Goal: Task Accomplishment & Management: Manage account settings

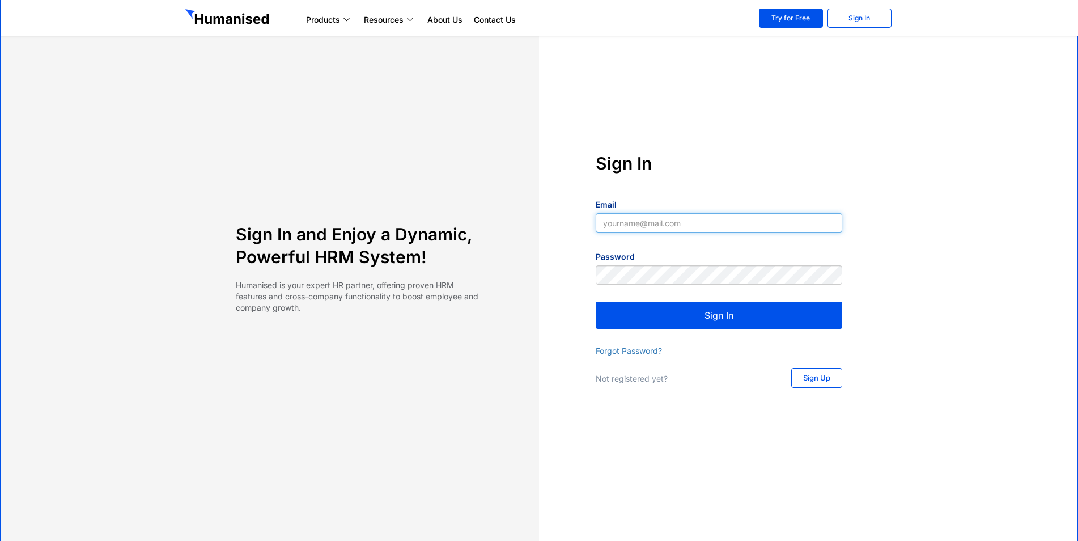
type input "[EMAIL_ADDRESS][DOMAIN_NAME]"
click at [743, 315] on button "Sign In" at bounding box center [719, 314] width 246 height 27
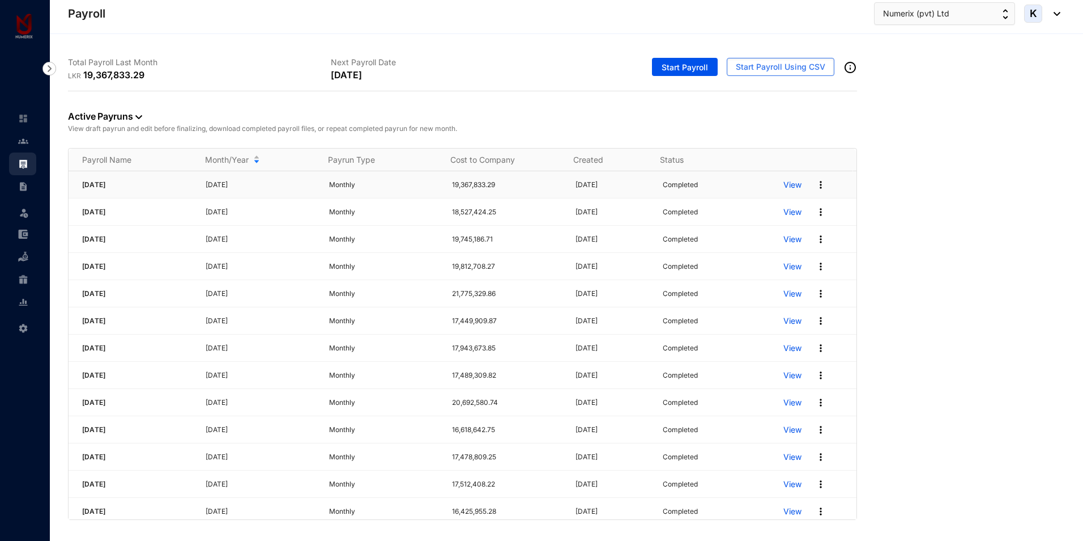
click at [785, 187] on p "View" at bounding box center [793, 184] width 18 height 11
click at [815, 184] on img at bounding box center [820, 184] width 11 height 11
click at [772, 283] on p "Edit Pay Run" at bounding box center [770, 284] width 80 height 19
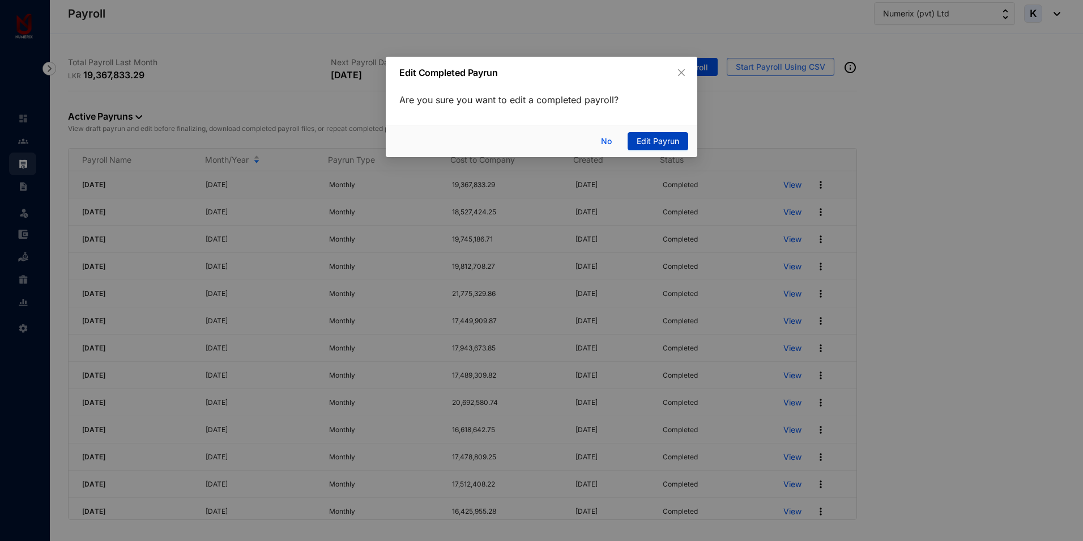
click at [661, 139] on span "Edit Payrun" at bounding box center [658, 141] width 42 height 12
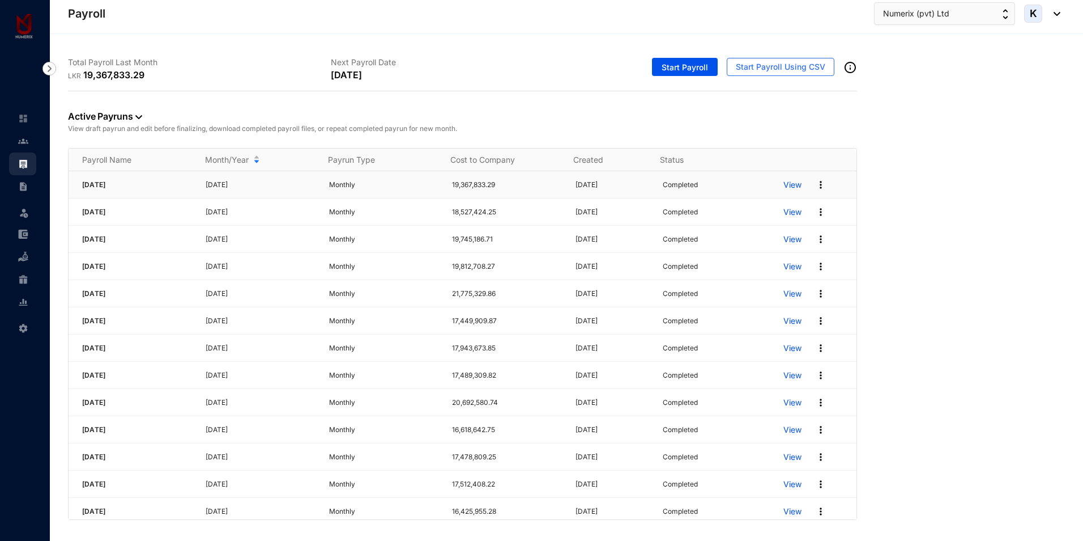
click at [786, 186] on p "View" at bounding box center [793, 184] width 18 height 11
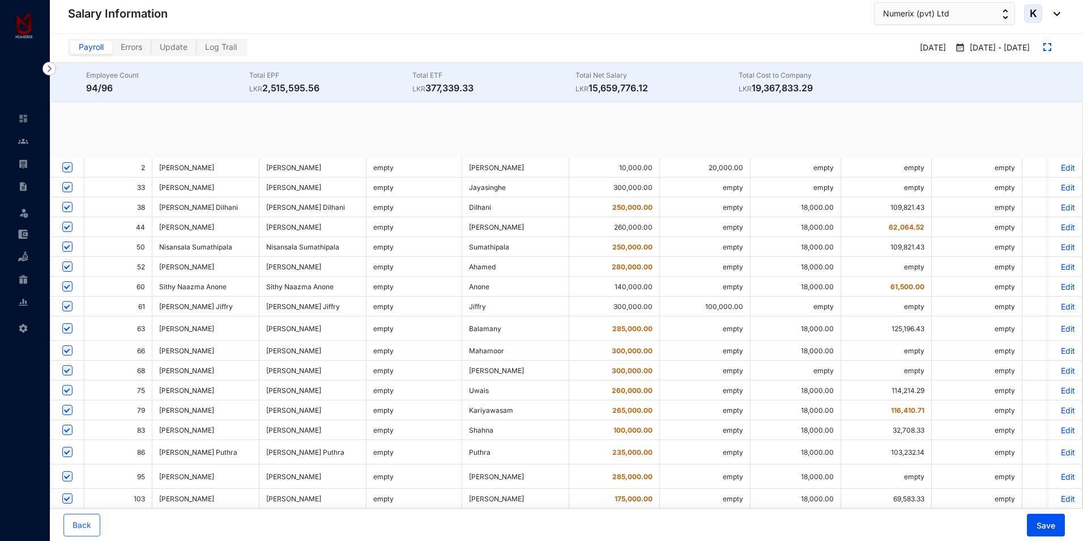
checkbox input "true"
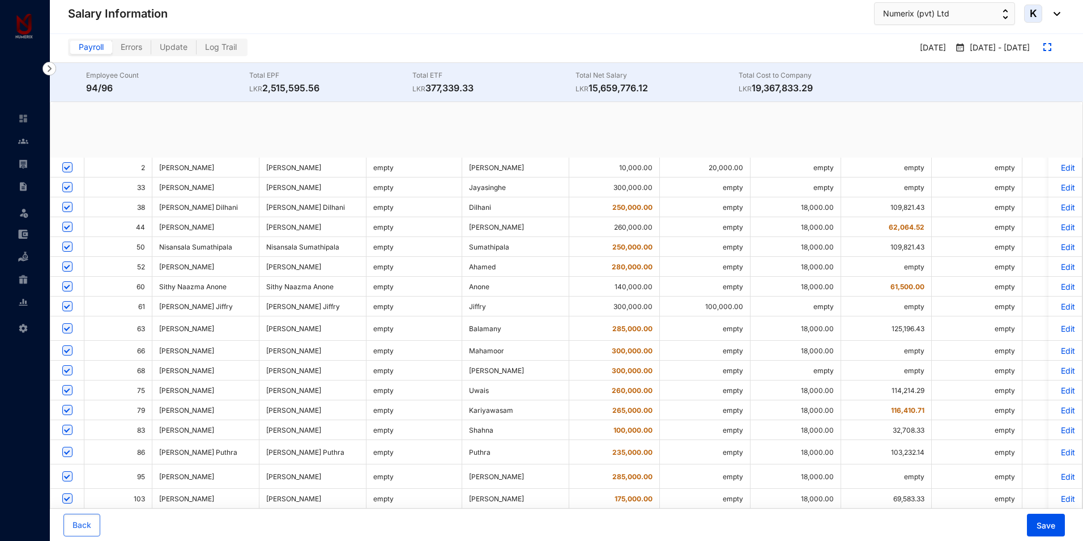
checkbox input "true"
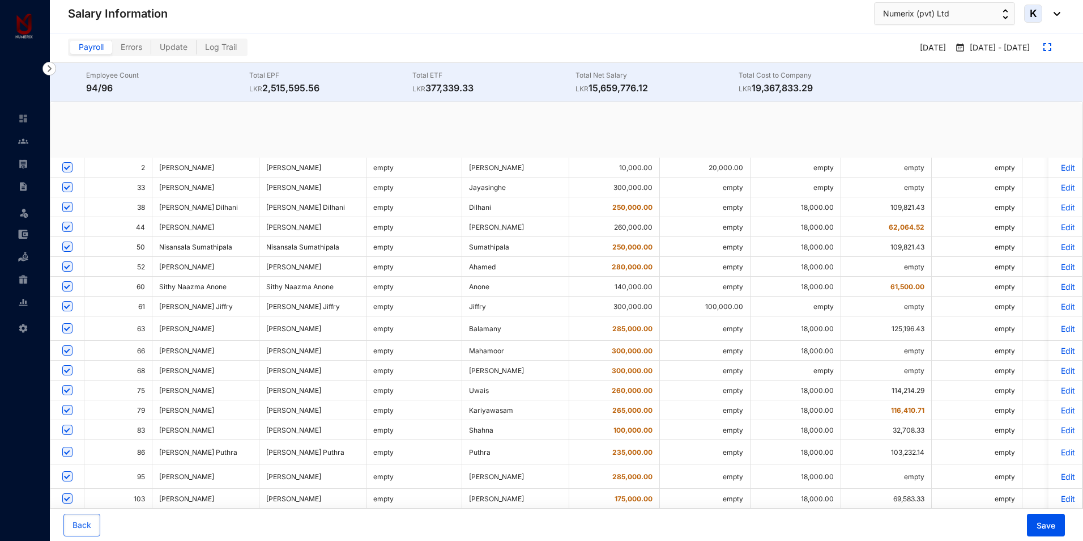
checkbox input "true"
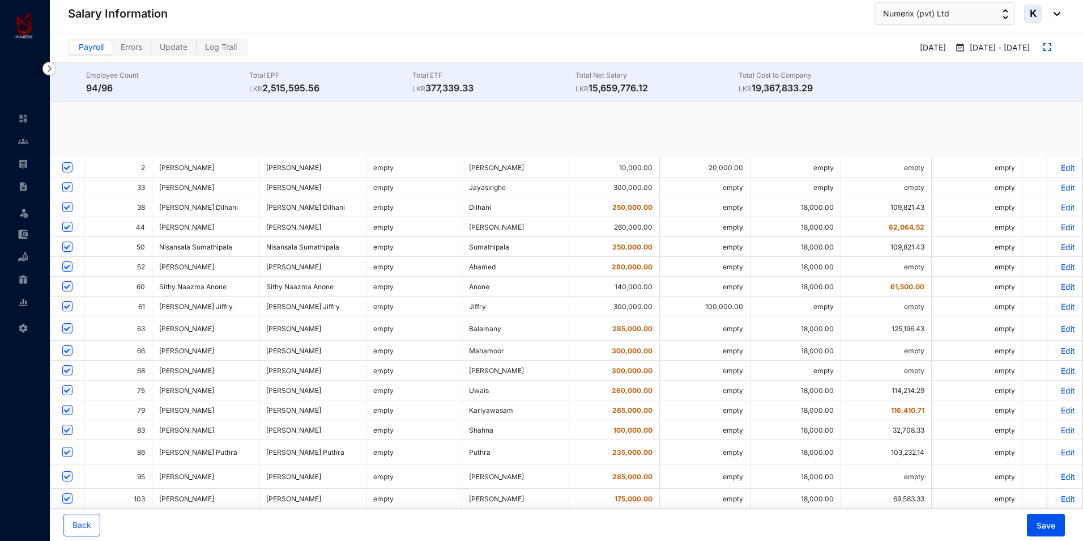
checkbox input "true"
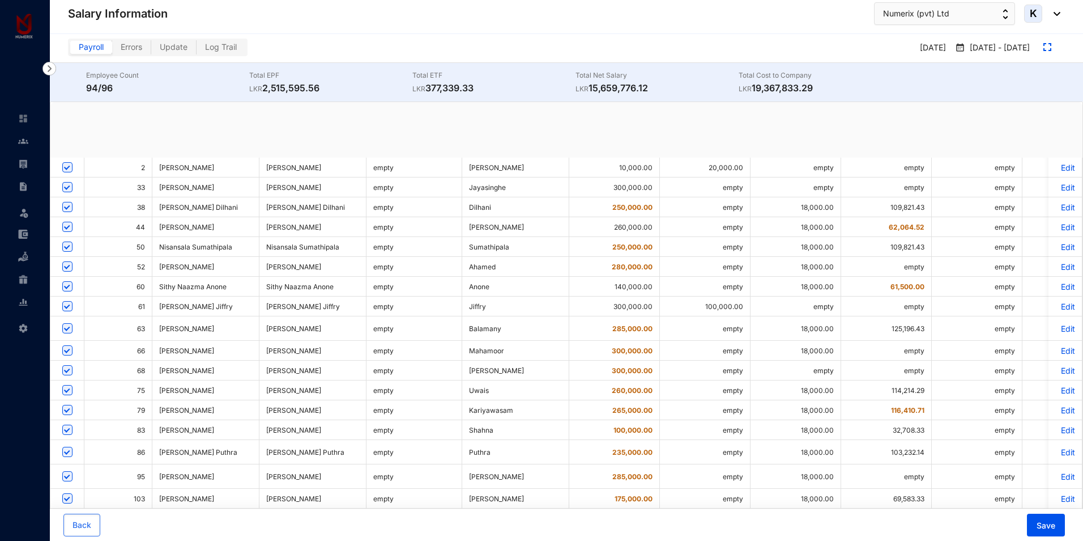
checkbox input "true"
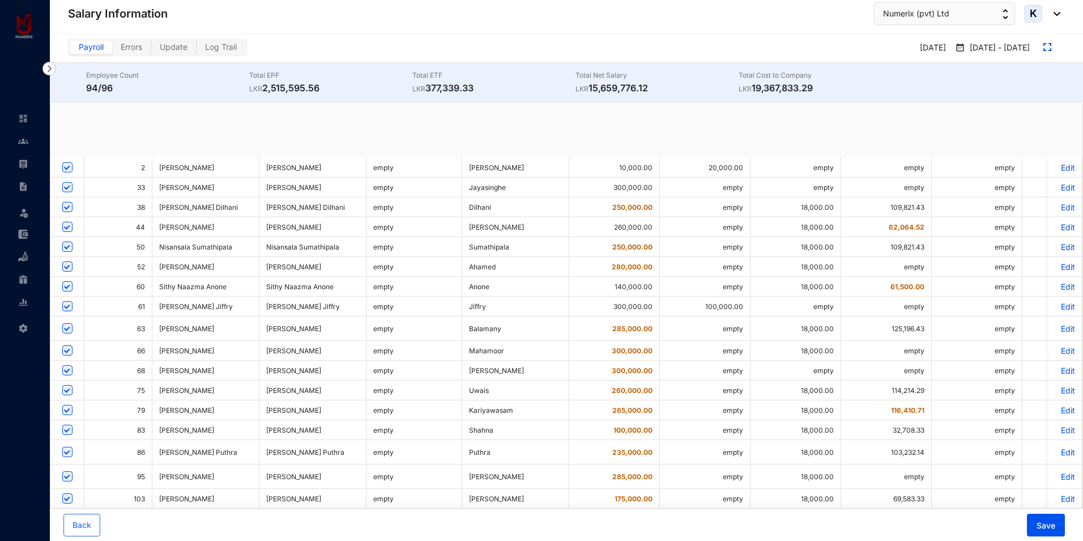
checkbox input "true"
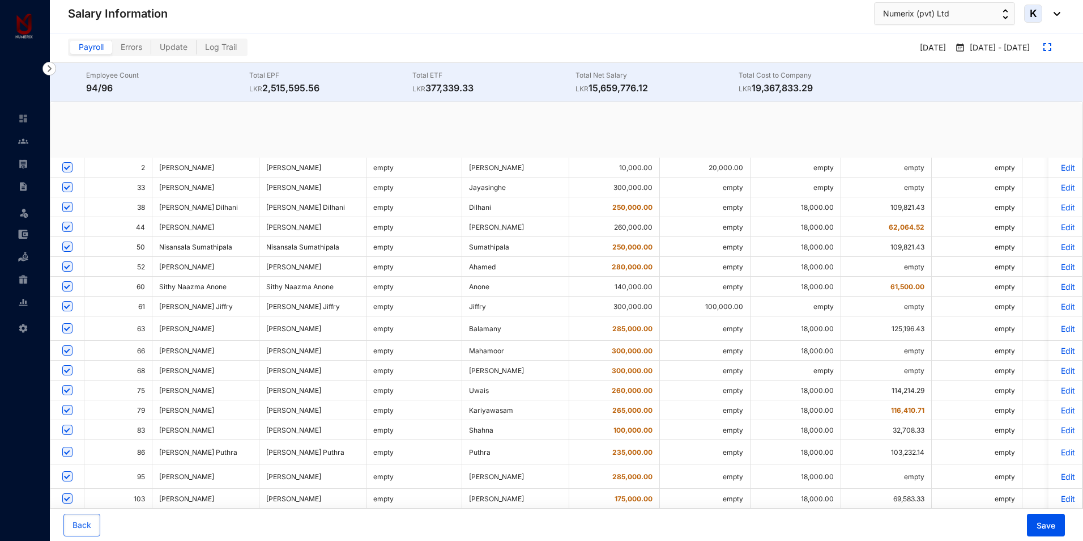
checkbox input "true"
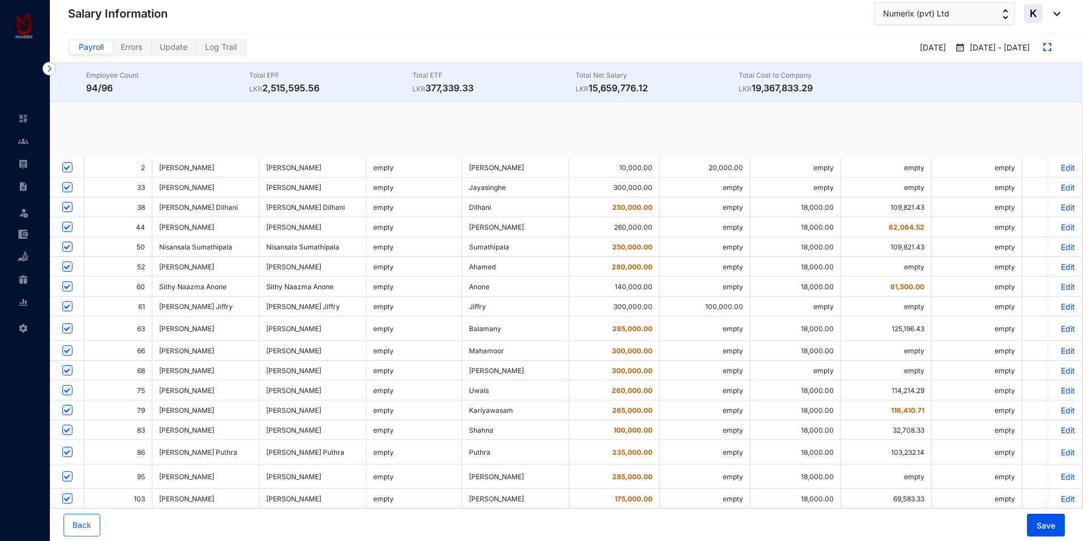
checkbox input "true"
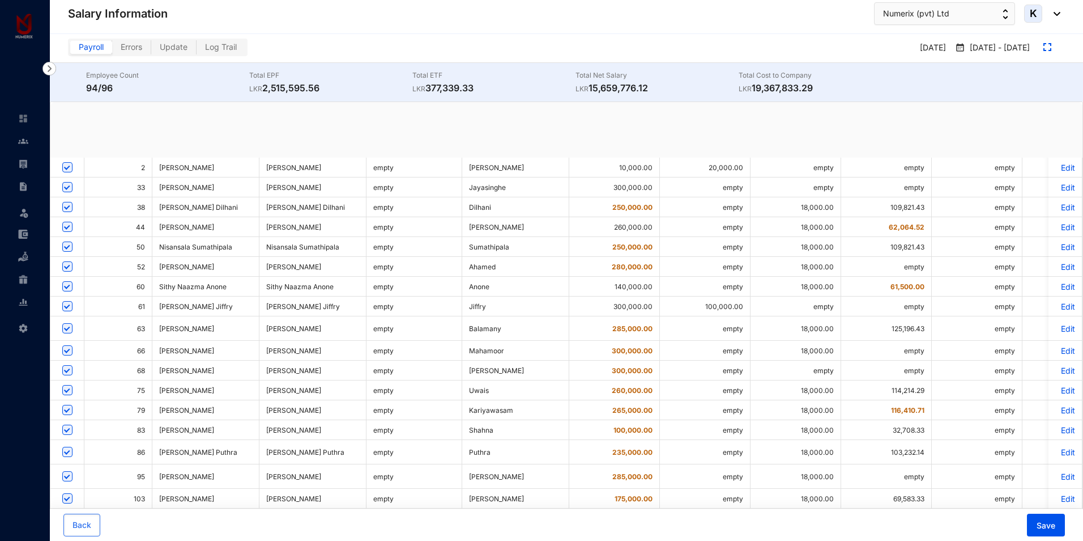
checkbox input "true"
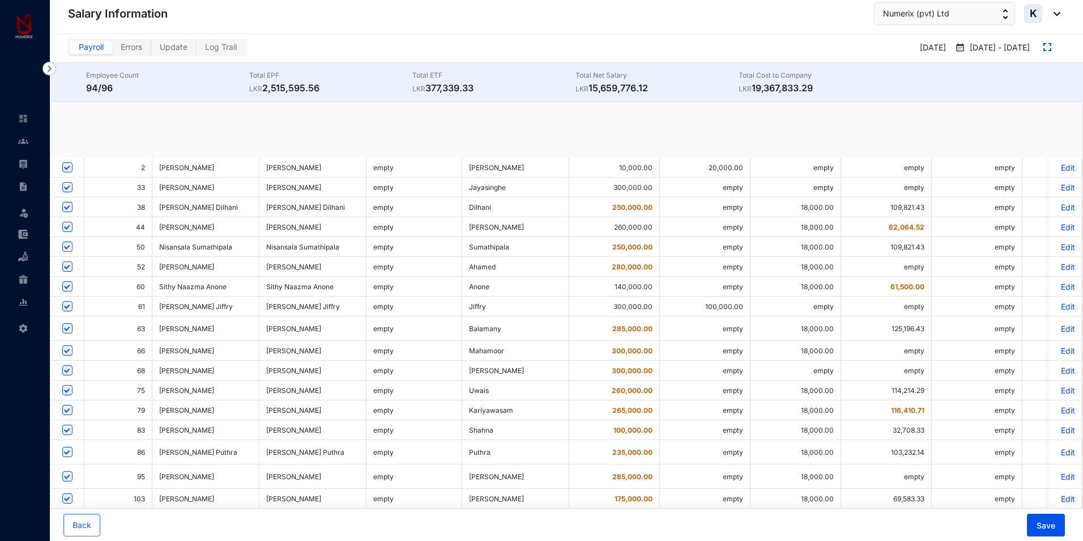
checkbox input "true"
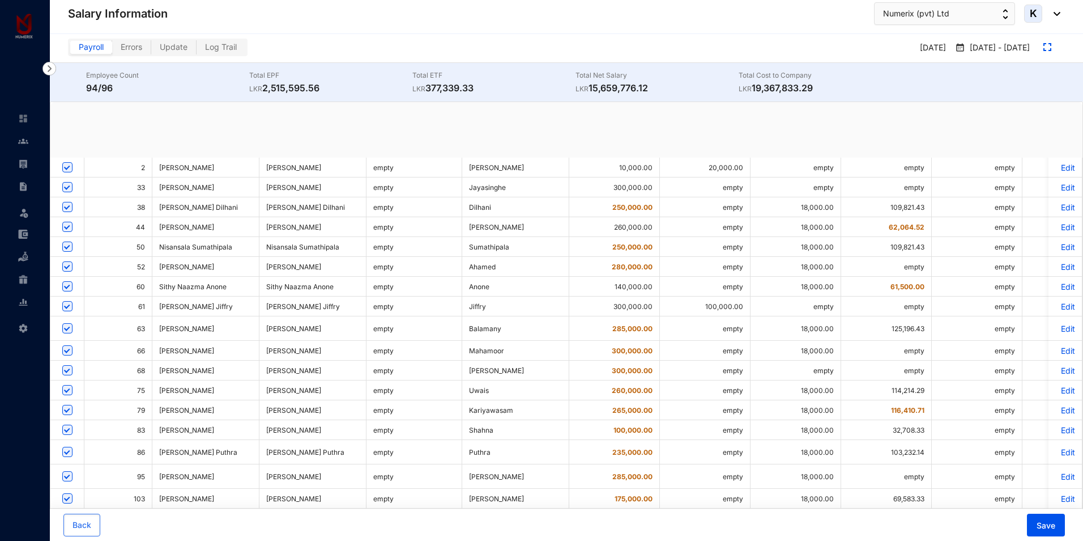
checkbox input "true"
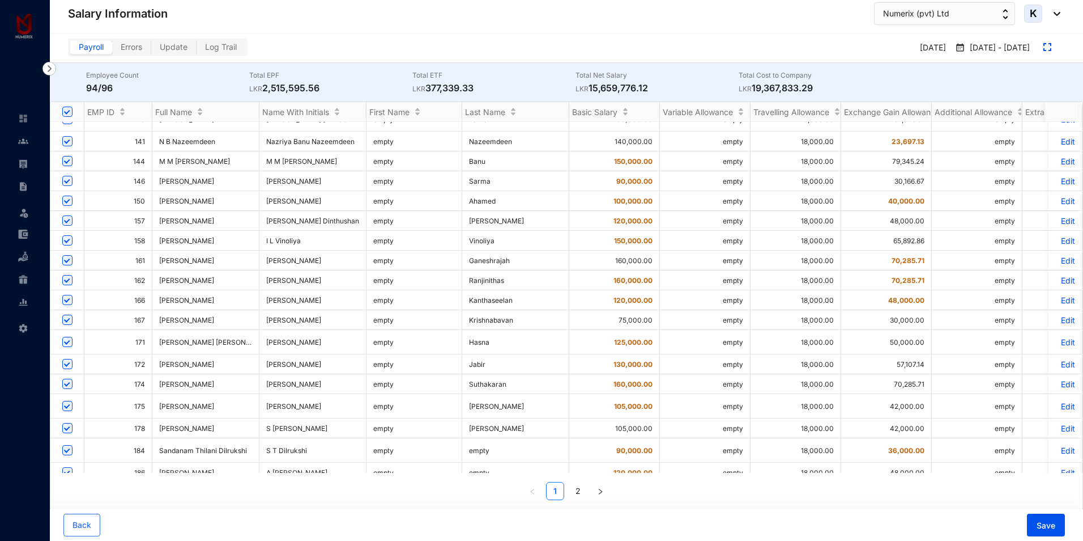
scroll to position [690, 0]
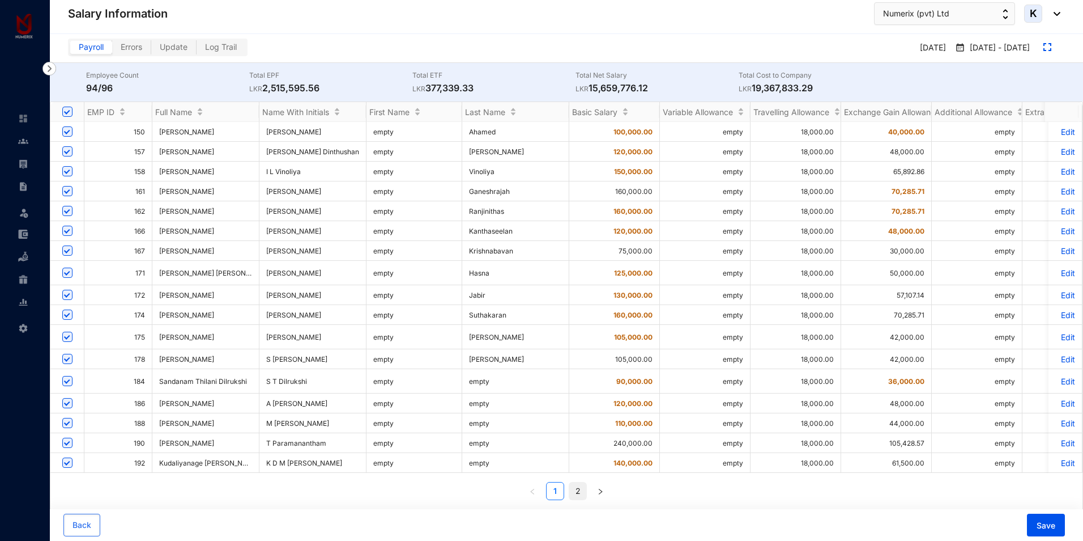
click at [578, 497] on link "2" at bounding box center [577, 490] width 17 height 17
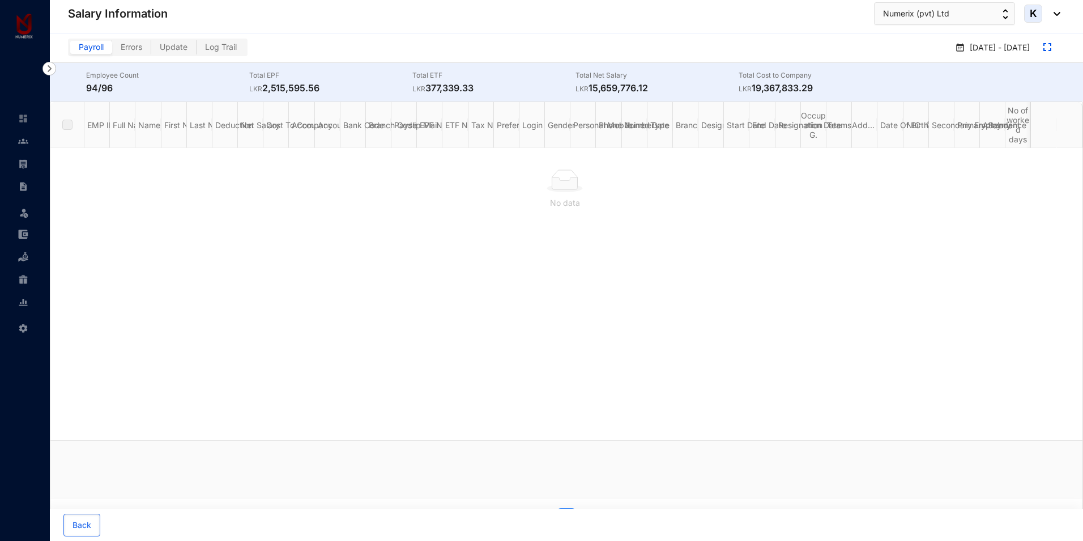
checkbox input "false"
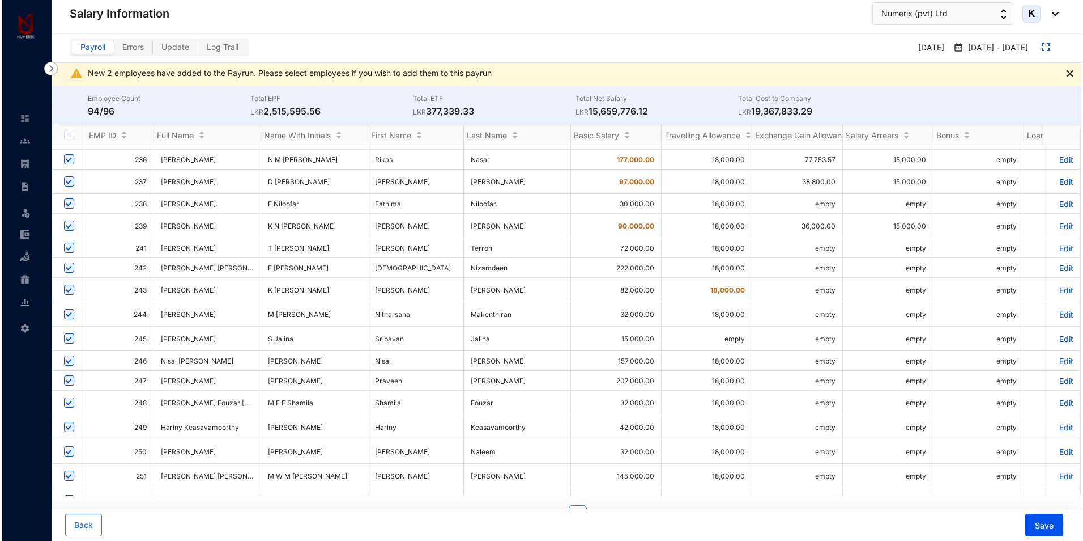
scroll to position [692, 0]
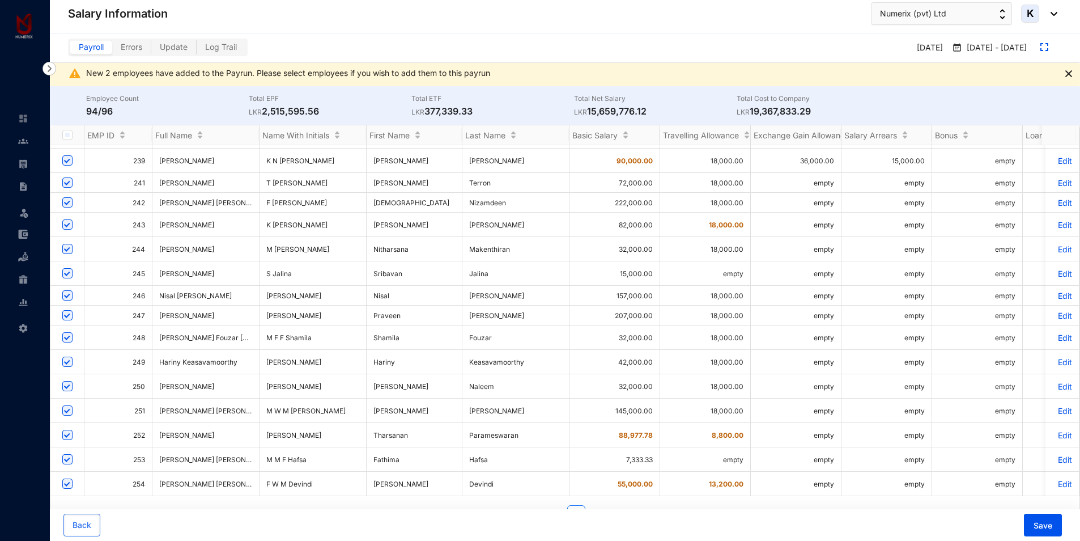
click at [1060, 269] on p "Edit" at bounding box center [1062, 274] width 20 height 10
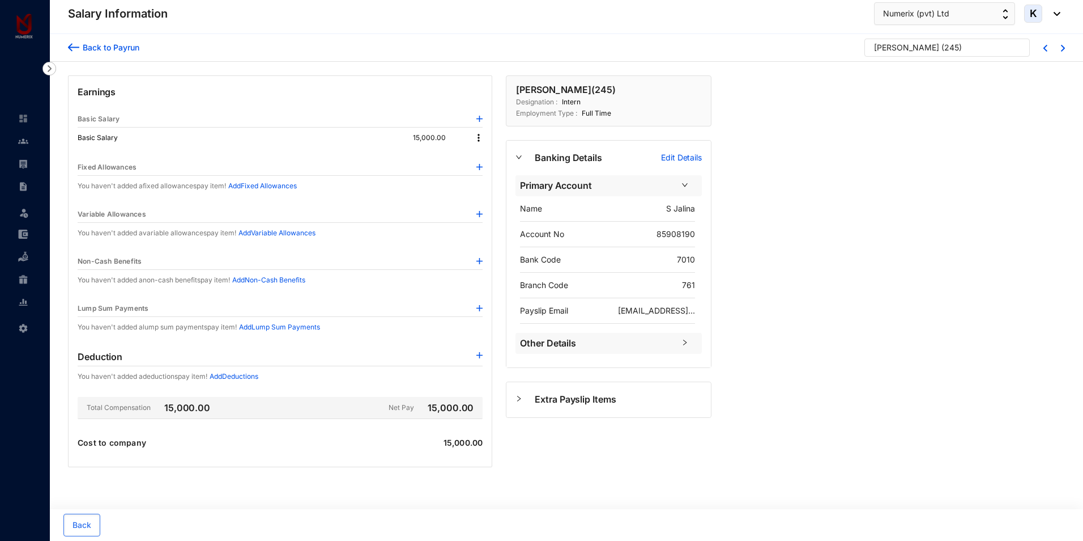
click at [481, 357] on img at bounding box center [480, 355] width 6 height 6
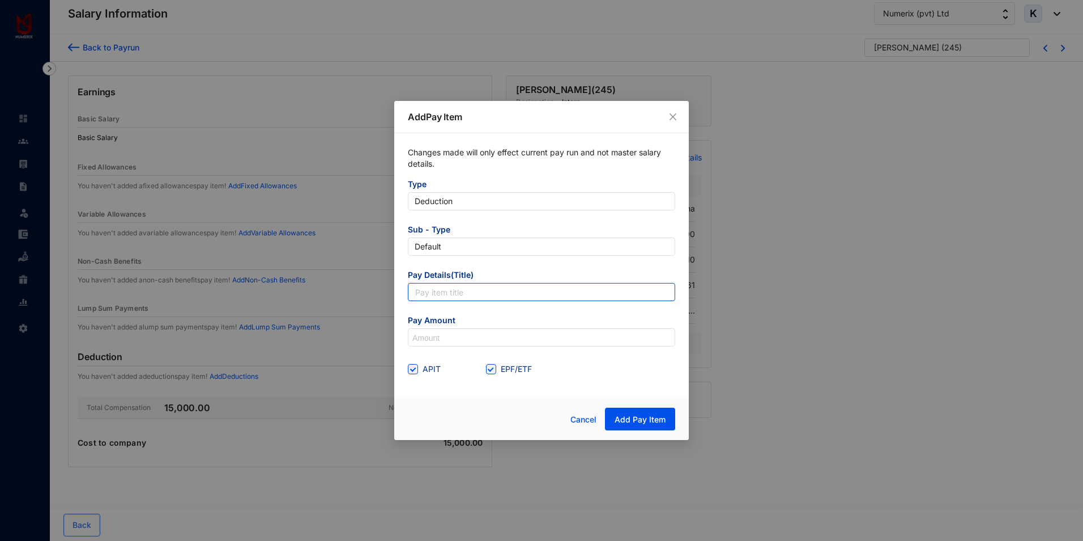
click at [477, 291] on input "text" at bounding box center [541, 292] width 267 height 18
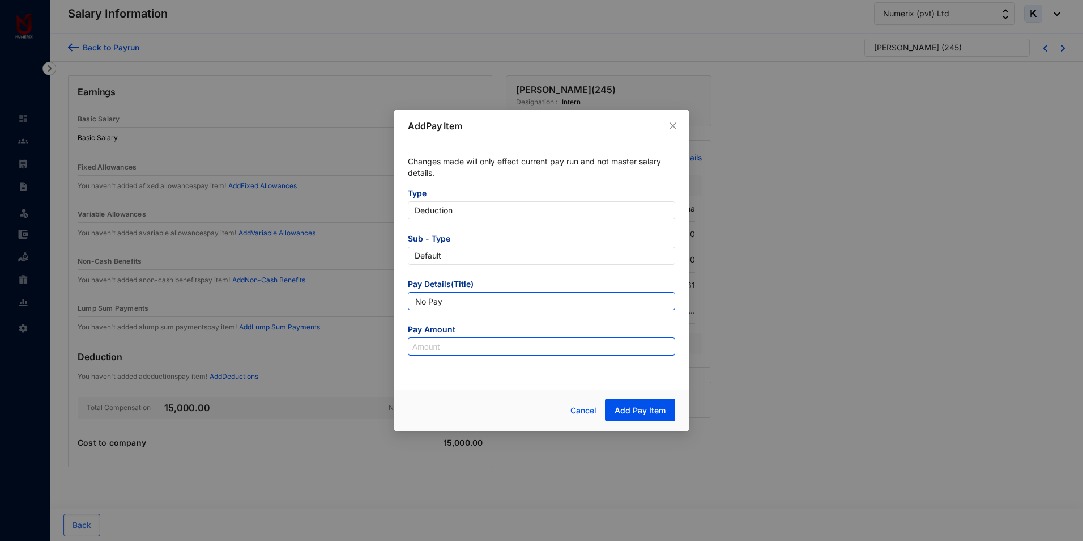
type input "No Pay"
click at [466, 347] on input at bounding box center [542, 347] width 266 height 18
type input "3,333.33"
click at [548, 377] on div "Changes made will only effect current pay run and not master salary details. Ty…" at bounding box center [541, 262] width 295 height 240
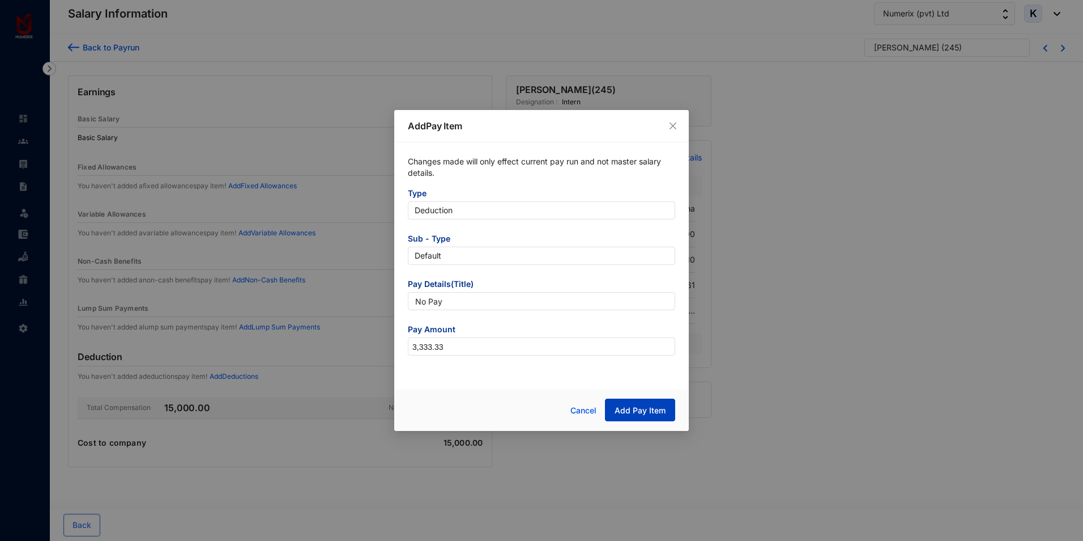
click at [621, 405] on span "Add Pay Item" at bounding box center [640, 410] width 51 height 11
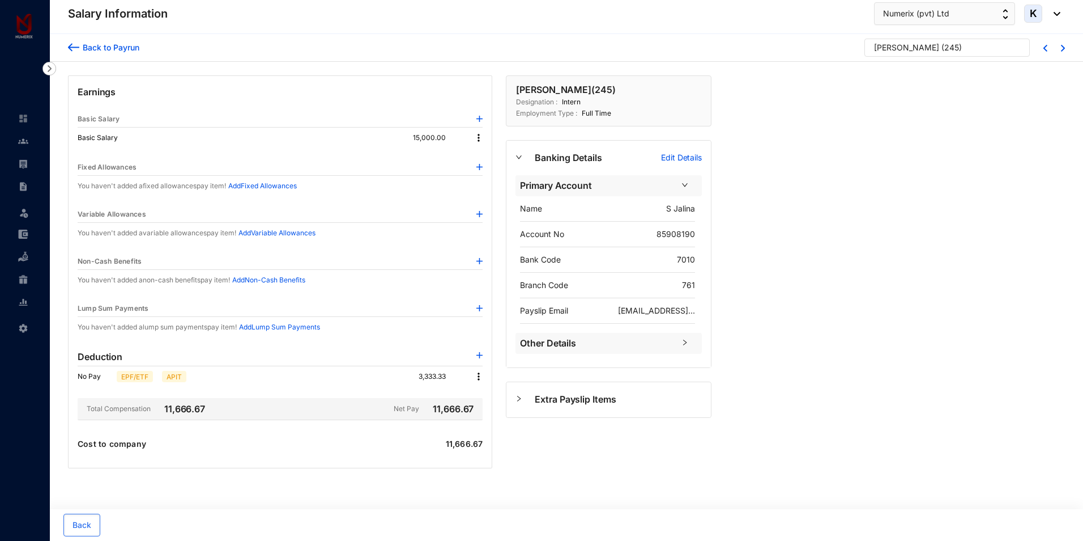
click at [479, 378] on img at bounding box center [478, 376] width 11 height 11
click at [490, 400] on span "Edit" at bounding box center [494, 395] width 24 height 12
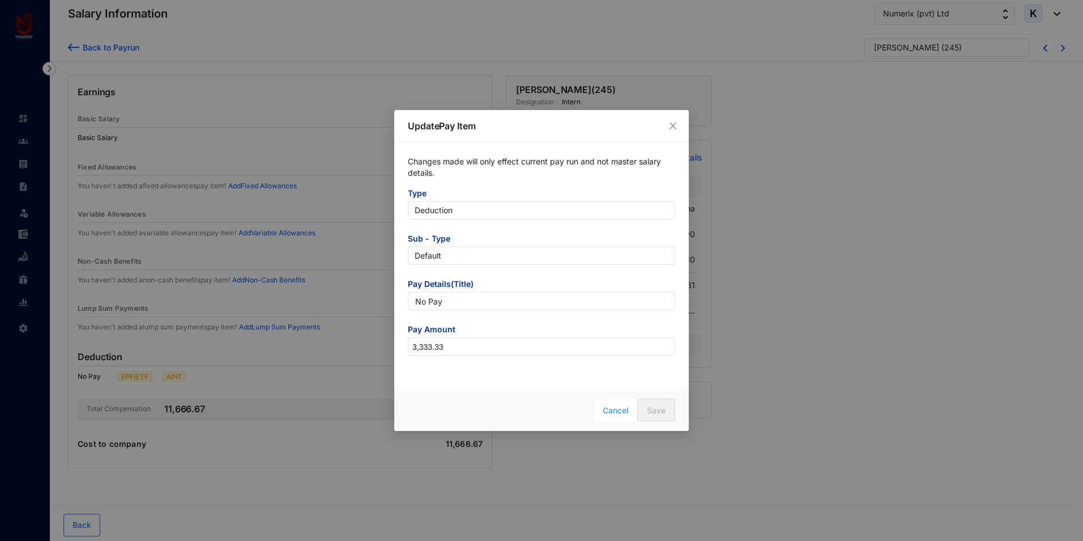
click at [621, 406] on span "Cancel" at bounding box center [616, 410] width 26 height 12
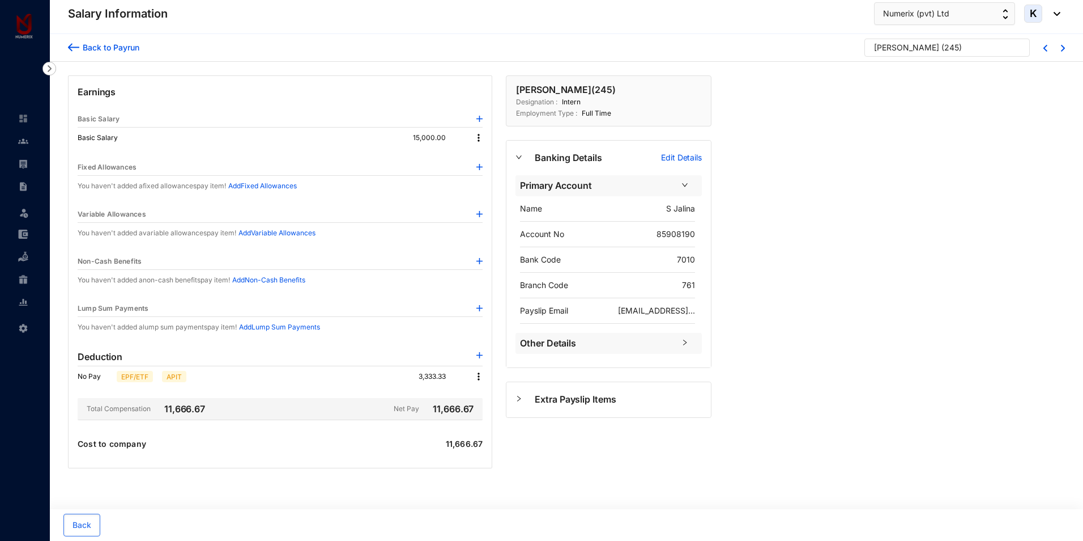
click at [477, 376] on img at bounding box center [478, 376] width 11 height 11
click at [498, 393] on span "Edit" at bounding box center [494, 395] width 24 height 12
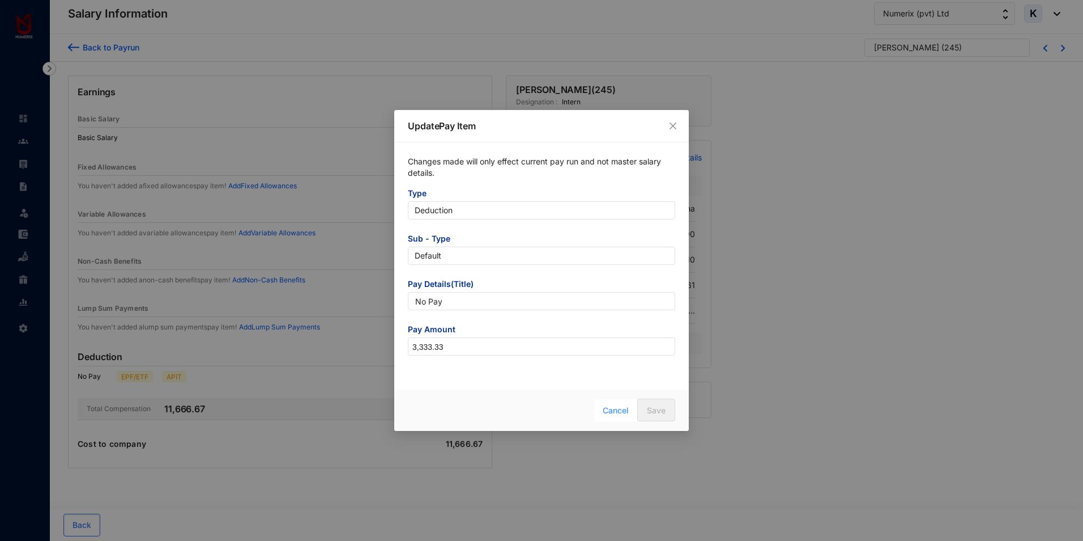
click at [617, 411] on span "Cancel" at bounding box center [616, 410] width 26 height 12
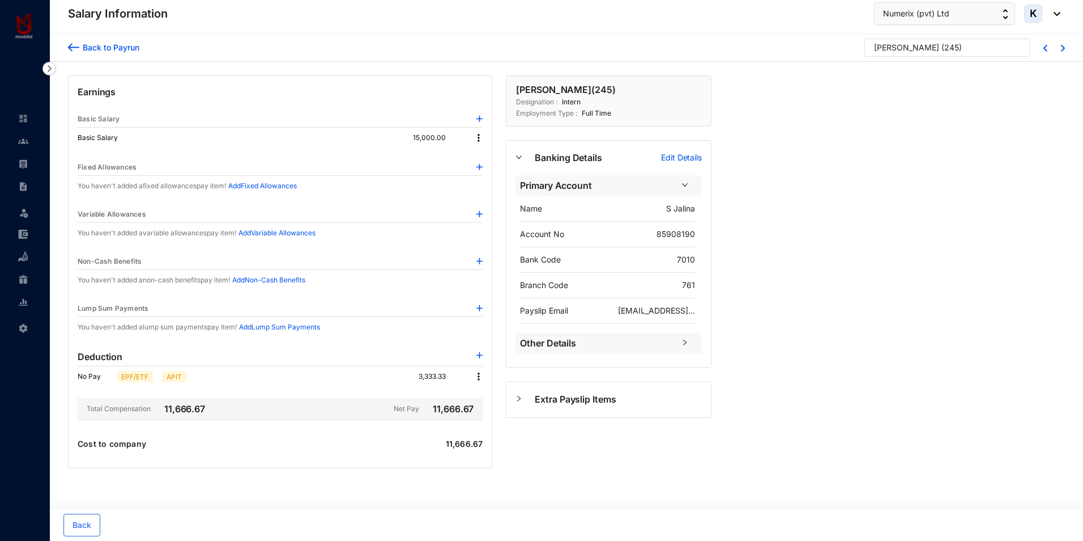
click at [478, 378] on img at bounding box center [478, 376] width 11 height 11
click at [554, 445] on div "[PERSON_NAME] ( 245 ) Designation : [DEMOGRAPHIC_DATA] Employment Type : [DEMOG…" at bounding box center [608, 271] width 219 height 393
click at [74, 46] on img at bounding box center [73, 47] width 11 height 12
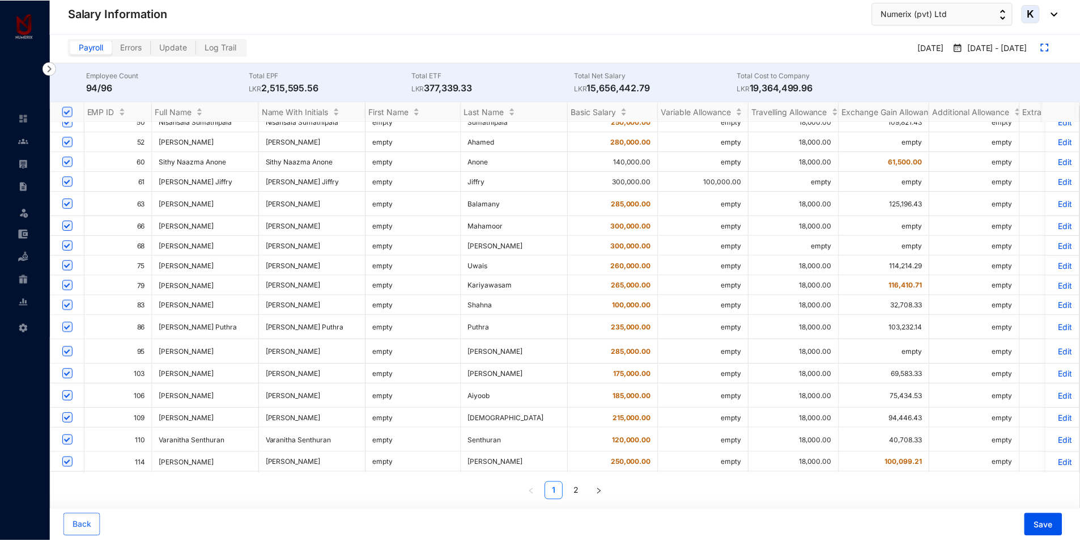
scroll to position [113, 0]
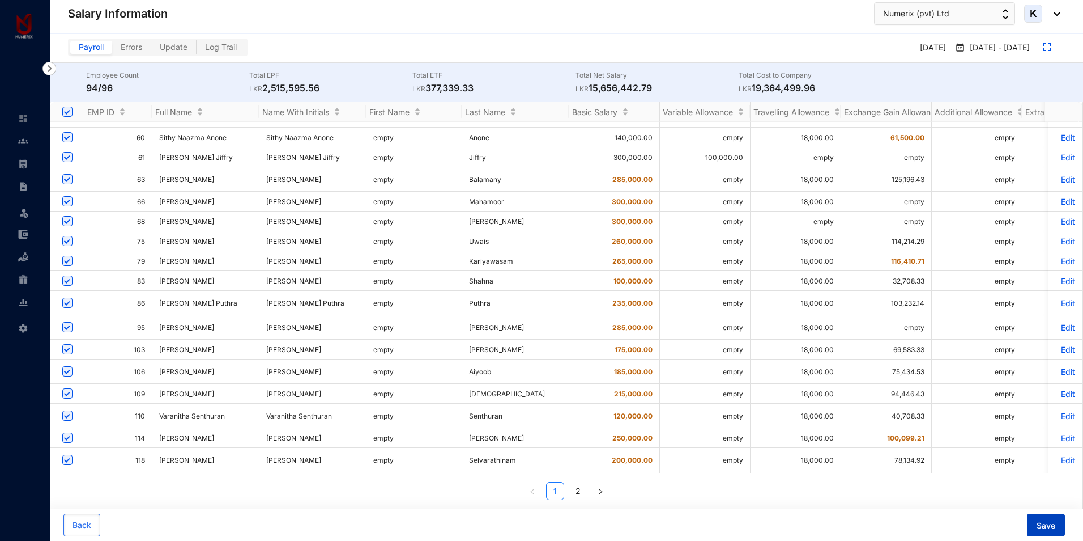
click at [1052, 529] on span "Save" at bounding box center [1046, 525] width 19 height 11
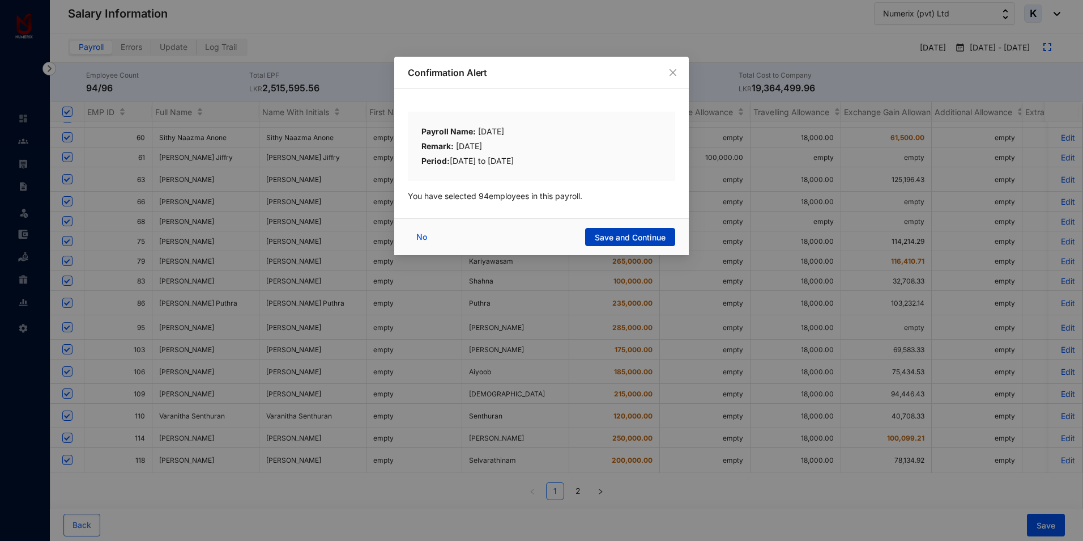
click at [647, 237] on span "Save and Continue" at bounding box center [630, 237] width 71 height 11
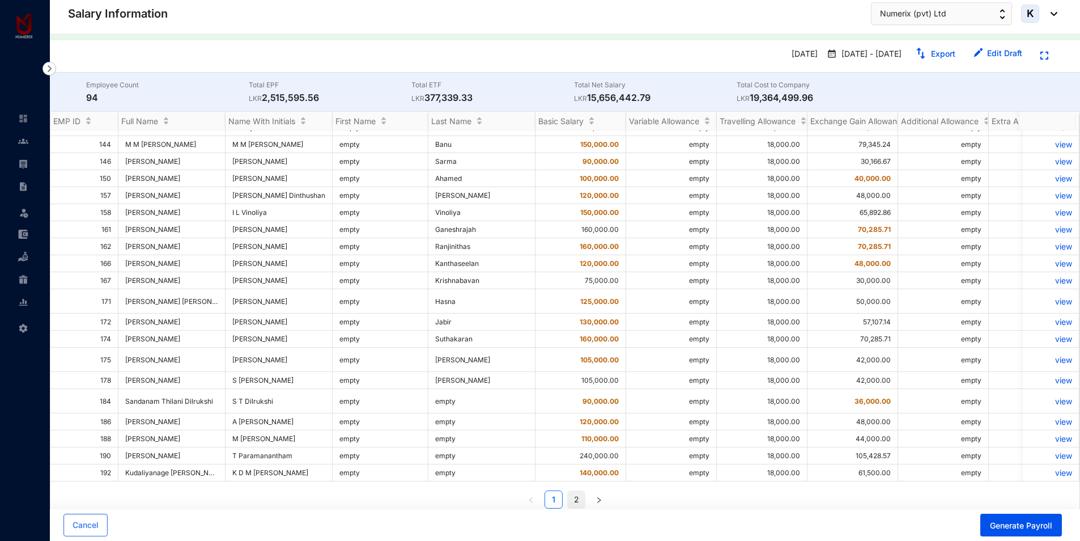
scroll to position [25, 0]
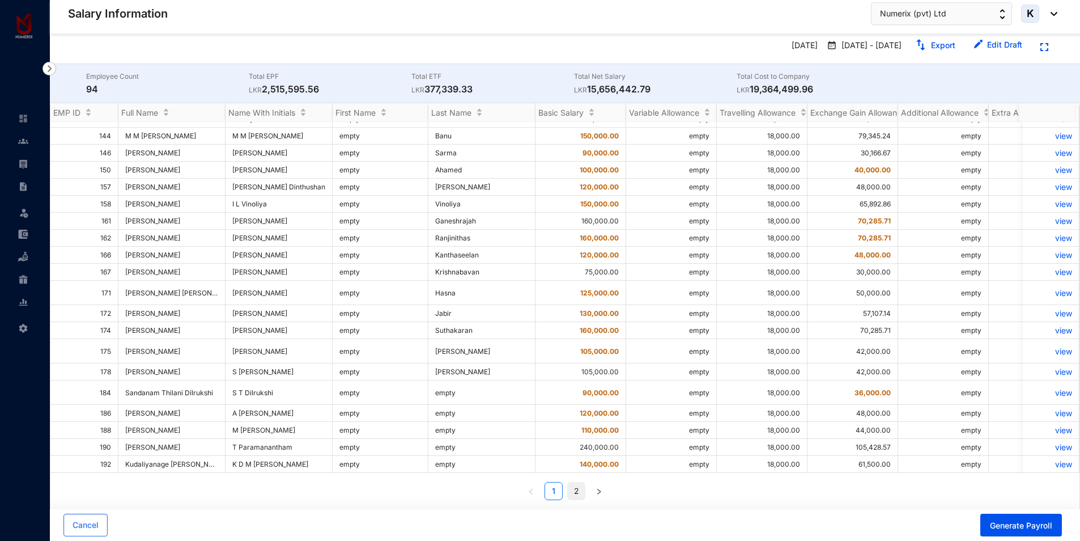
click at [580, 490] on link "2" at bounding box center [576, 490] width 17 height 17
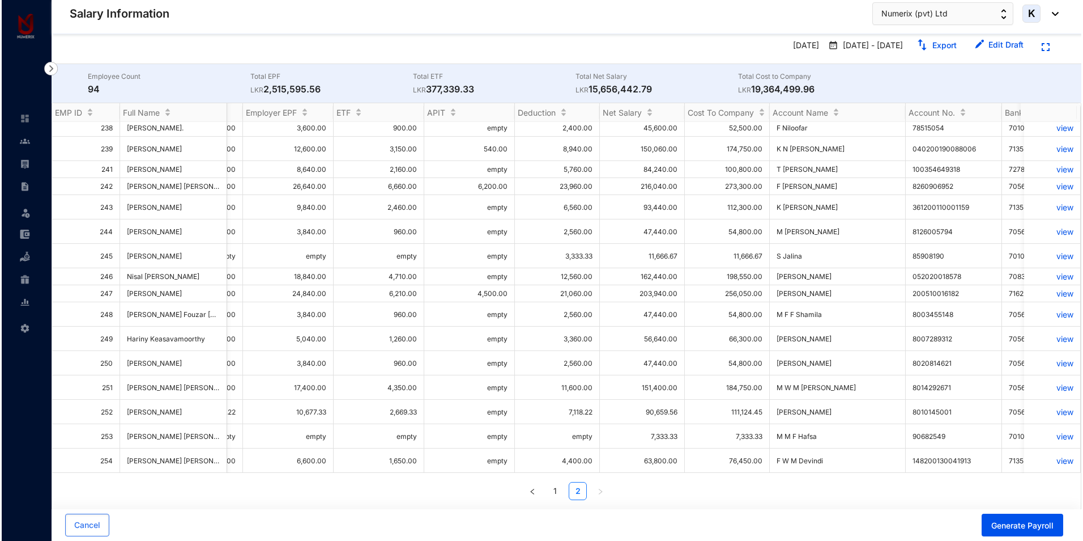
scroll to position [0, 1029]
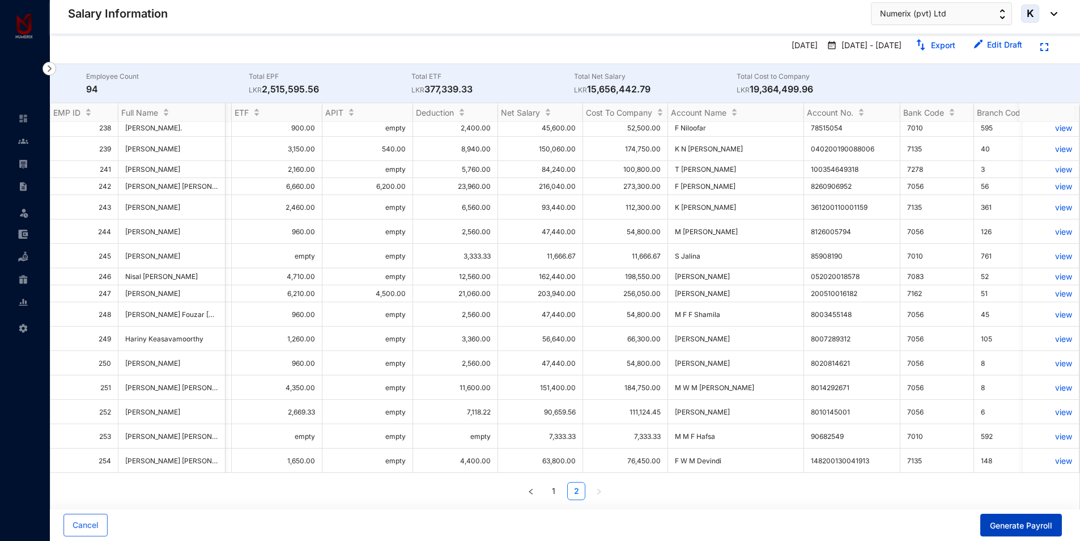
click at [1010, 520] on span "Generate Payroll" at bounding box center [1021, 525] width 62 height 11
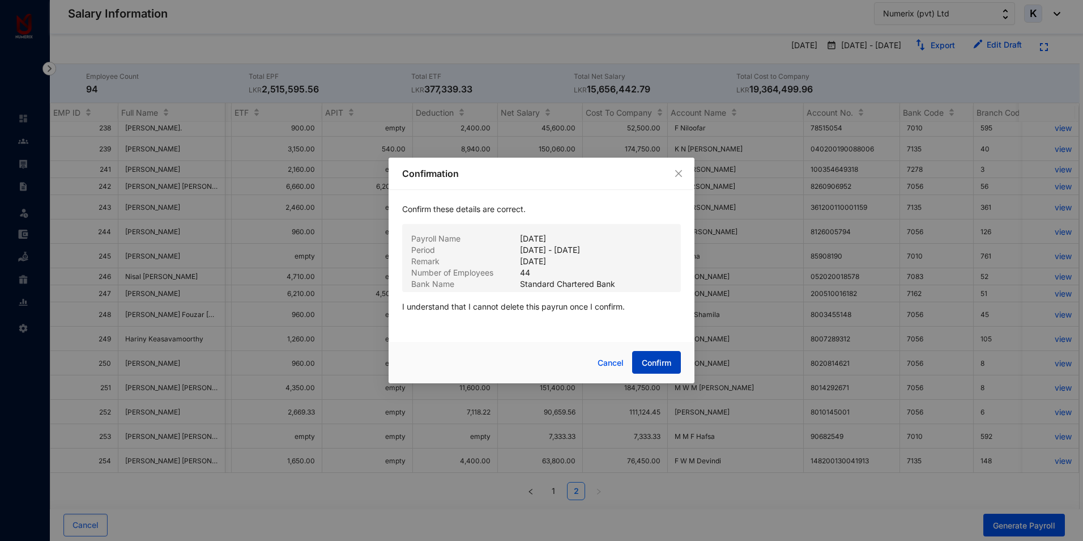
click at [649, 365] on span "Confirm" at bounding box center [656, 362] width 29 height 11
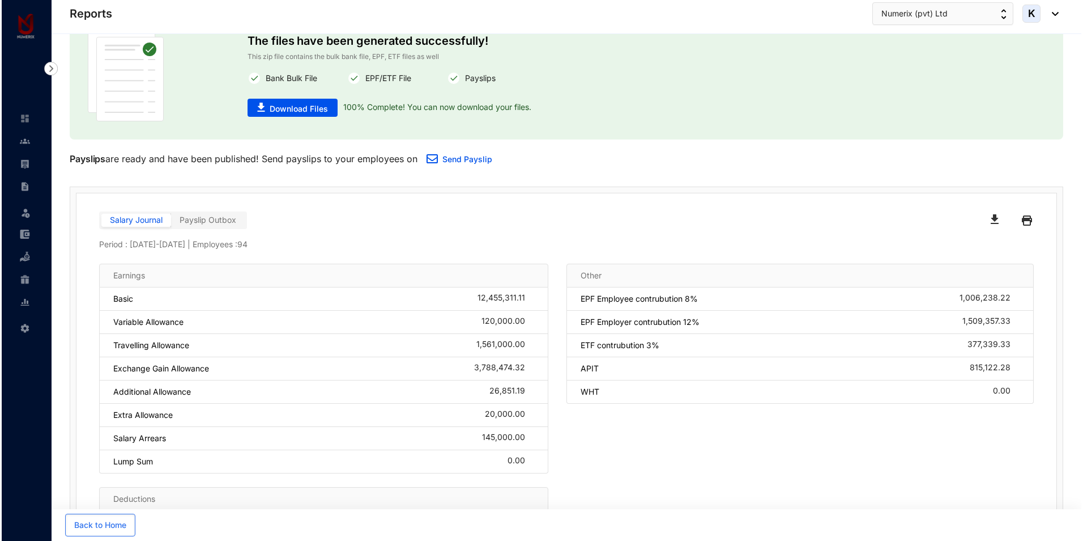
scroll to position [57, 0]
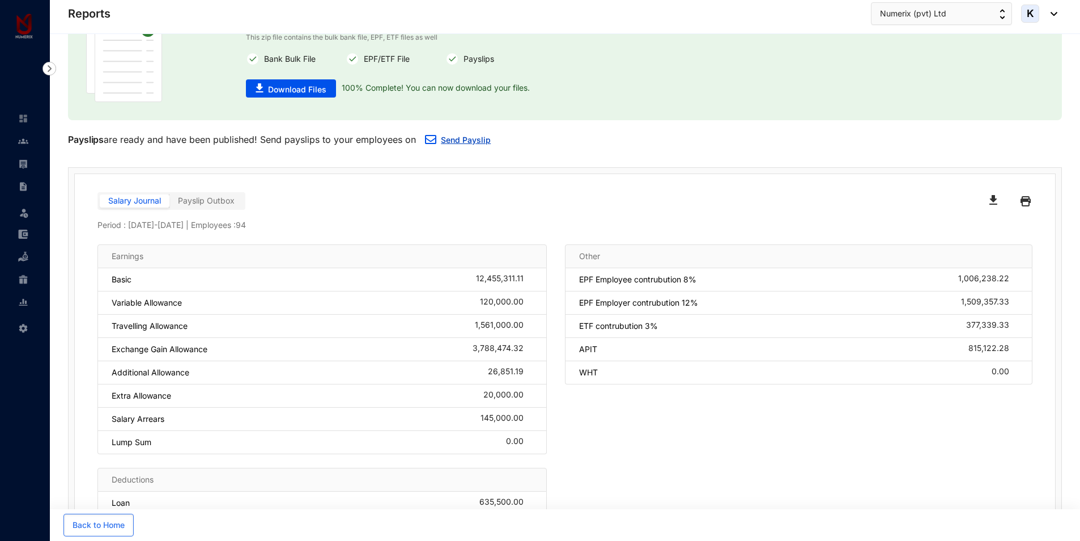
click at [466, 140] on link "Send Payslip" at bounding box center [466, 140] width 50 height 10
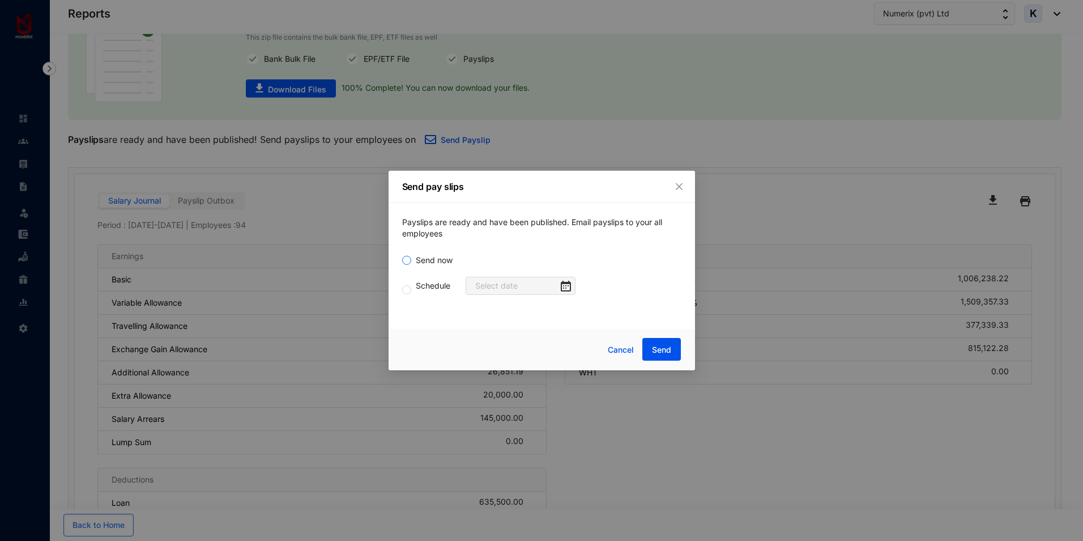
click at [430, 260] on span "Send now" at bounding box center [434, 260] width 46 height 12
click at [411, 260] on input "Send now" at bounding box center [406, 260] width 9 height 9
radio input "true"
click at [657, 346] on span "Send" at bounding box center [661, 349] width 19 height 11
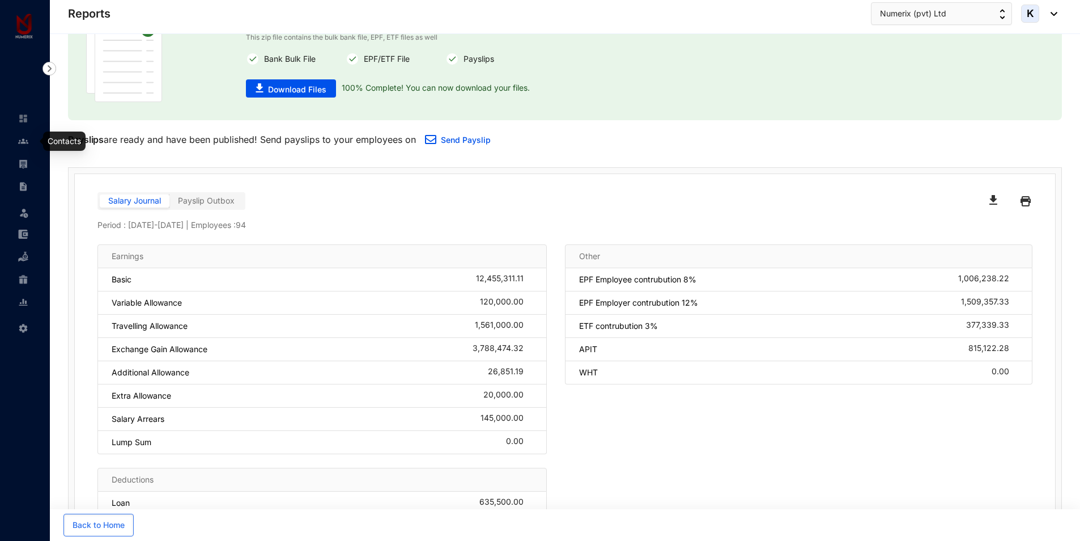
click at [26, 145] on img at bounding box center [23, 141] width 10 height 10
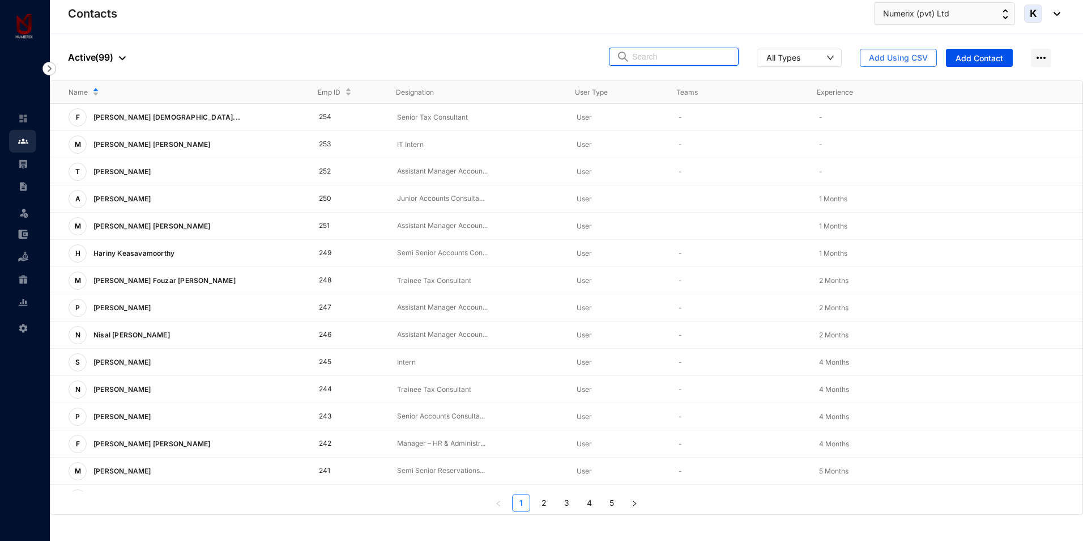
click at [656, 62] on input "text" at bounding box center [681, 56] width 99 height 17
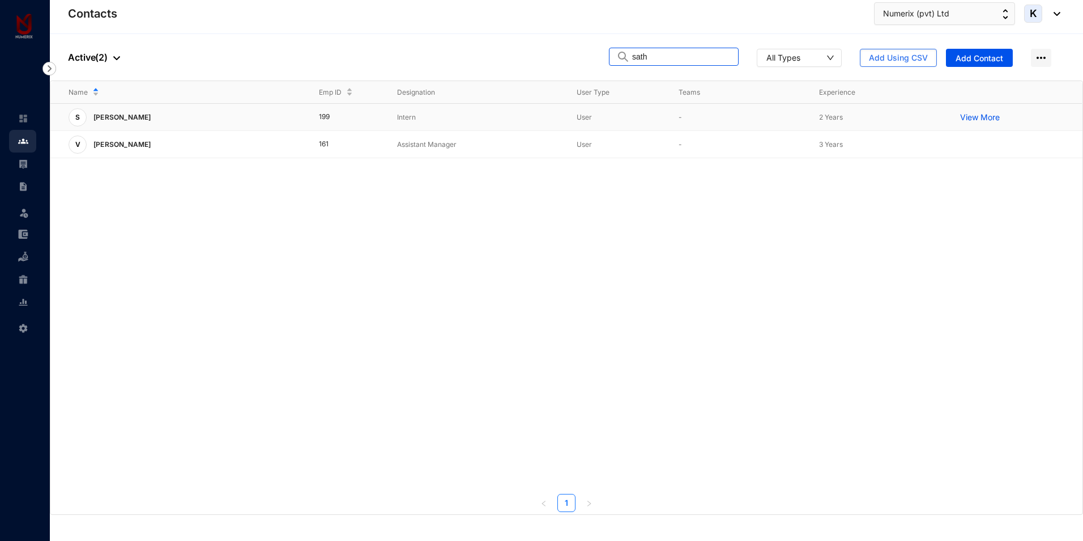
type input "sath"
click at [112, 116] on p "[PERSON_NAME]" at bounding box center [121, 117] width 69 height 18
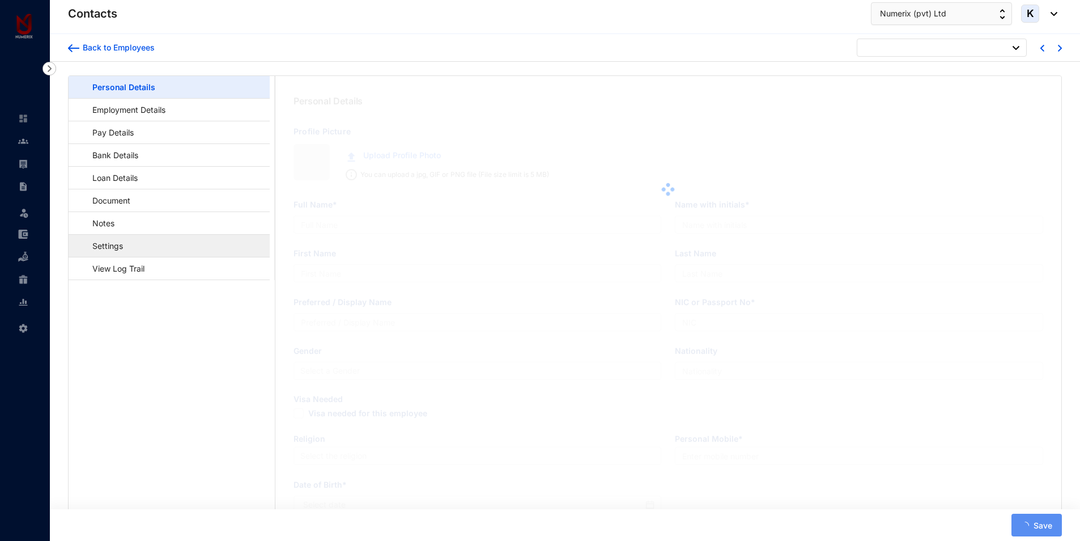
type input "[PERSON_NAME]"
type input "S Kunasingam"
type input "Sathiya"
type input "200082802787"
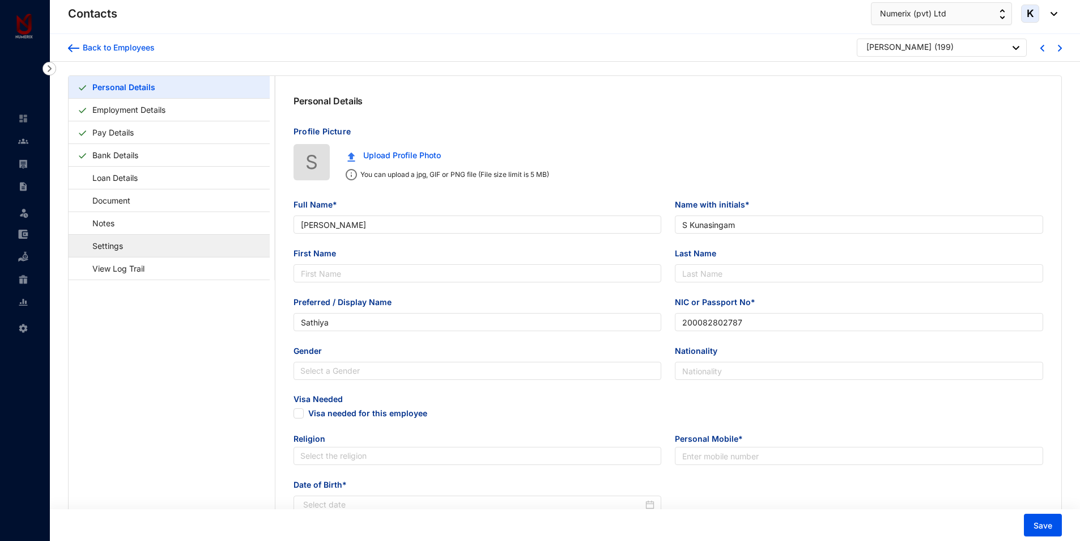
click at [123, 246] on link "Settings" at bounding box center [102, 245] width 49 height 23
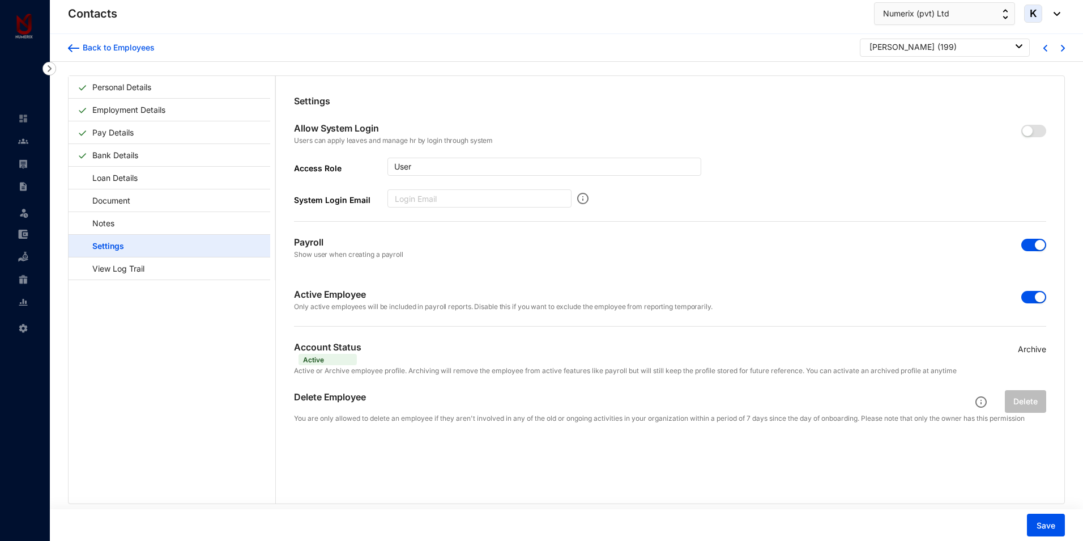
click at [1023, 297] on span "button" at bounding box center [1034, 297] width 25 height 12
click at [1030, 347] on p "Archive" at bounding box center [1032, 349] width 28 height 12
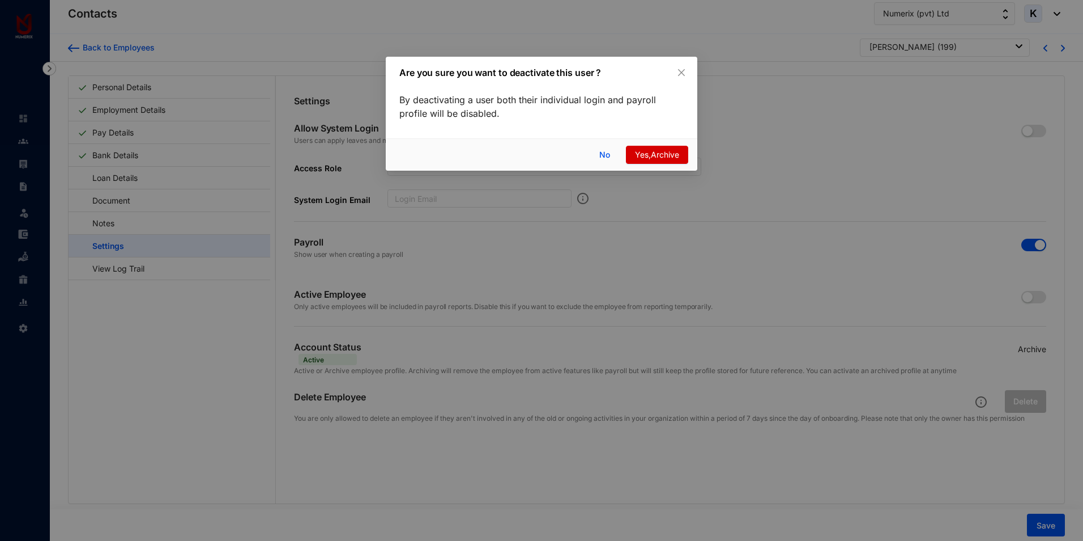
click at [671, 153] on span "Yes,Archive" at bounding box center [657, 154] width 44 height 12
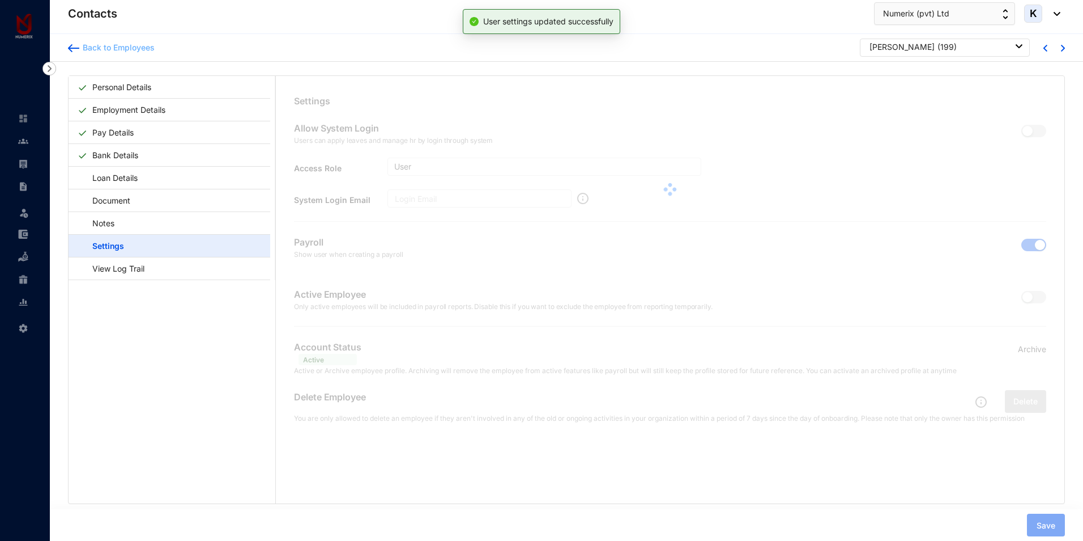
click at [73, 48] on img at bounding box center [73, 48] width 11 height 8
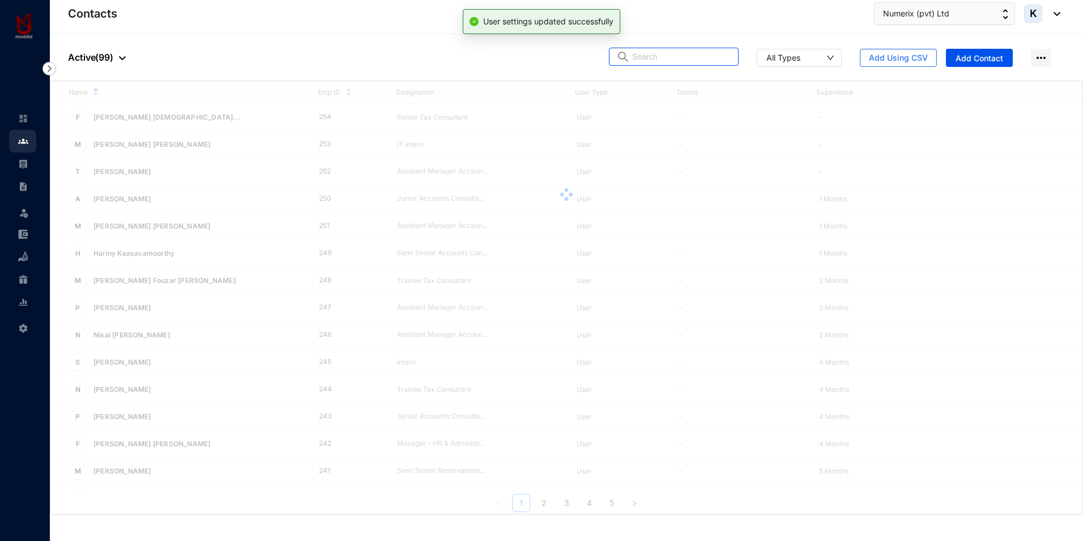
click at [642, 50] on span at bounding box center [674, 57] width 130 height 18
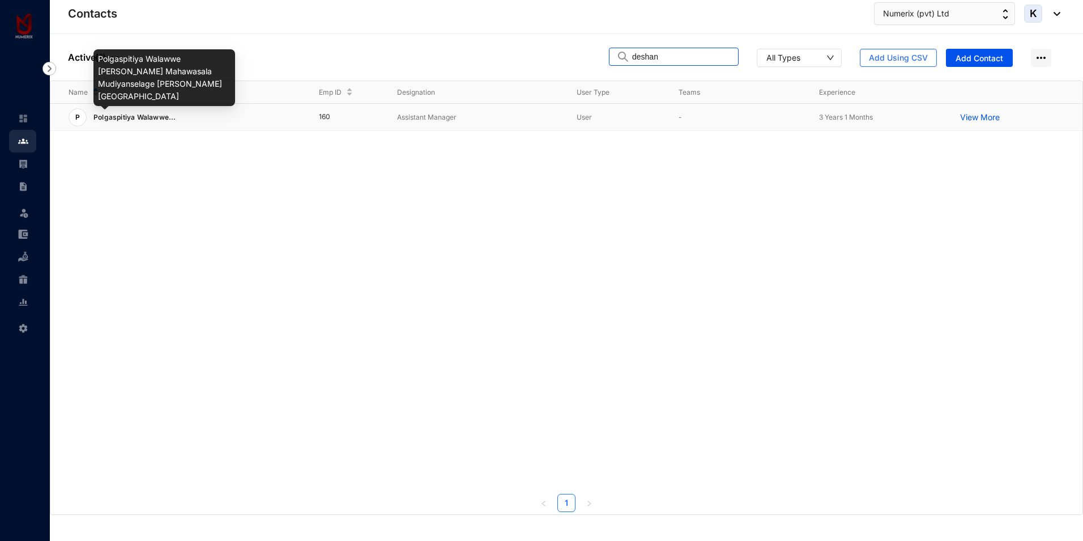
type input "deshan"
click at [134, 113] on span "Polgaspitiya Walawwe..." at bounding box center [134, 117] width 83 height 8
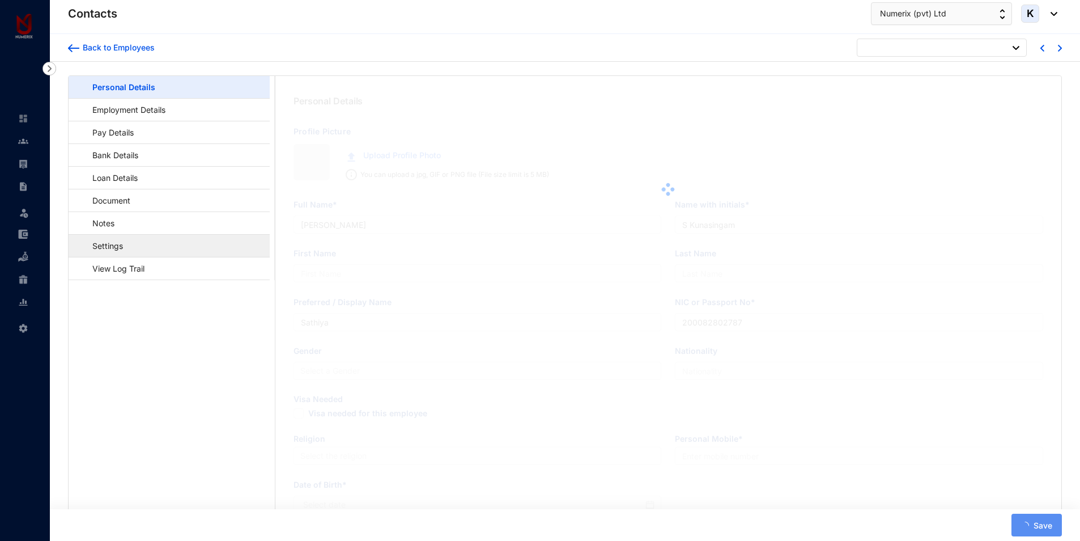
click at [120, 243] on link "Settings" at bounding box center [102, 245] width 49 height 23
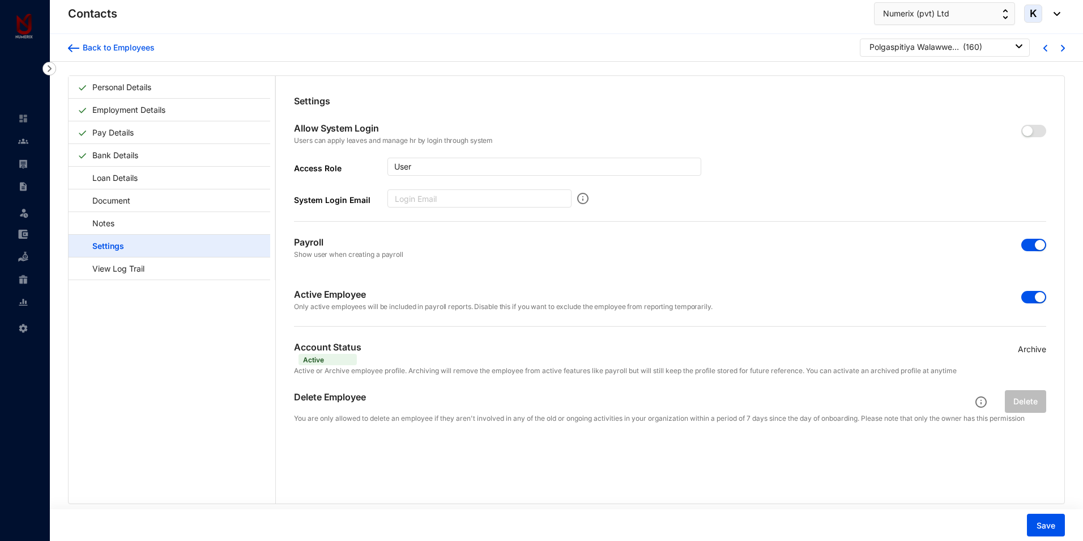
click at [1024, 297] on span "button" at bounding box center [1034, 297] width 25 height 12
click at [1033, 348] on p "Archive" at bounding box center [1032, 349] width 28 height 12
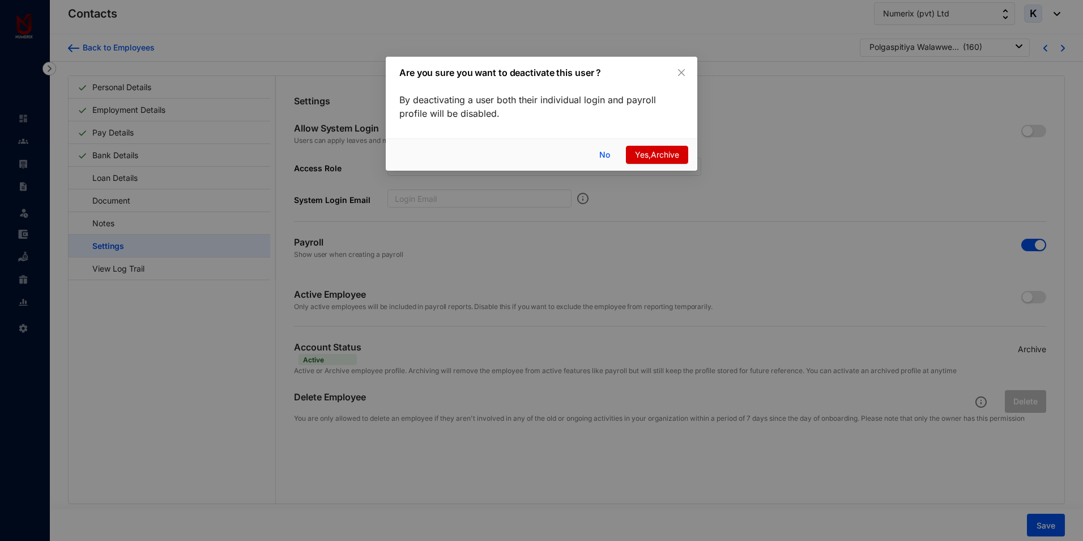
click at [666, 152] on span "Yes,Archive" at bounding box center [657, 154] width 44 height 12
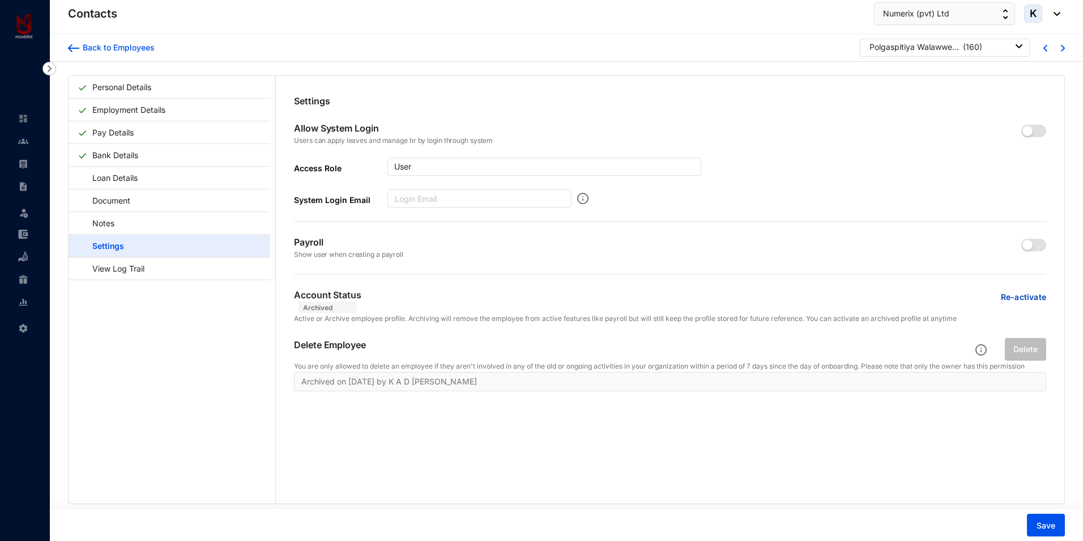
click at [1036, 10] on span "K" at bounding box center [1033, 13] width 7 height 10
click at [966, 120] on link "Sign Out" at bounding box center [1004, 125] width 94 height 11
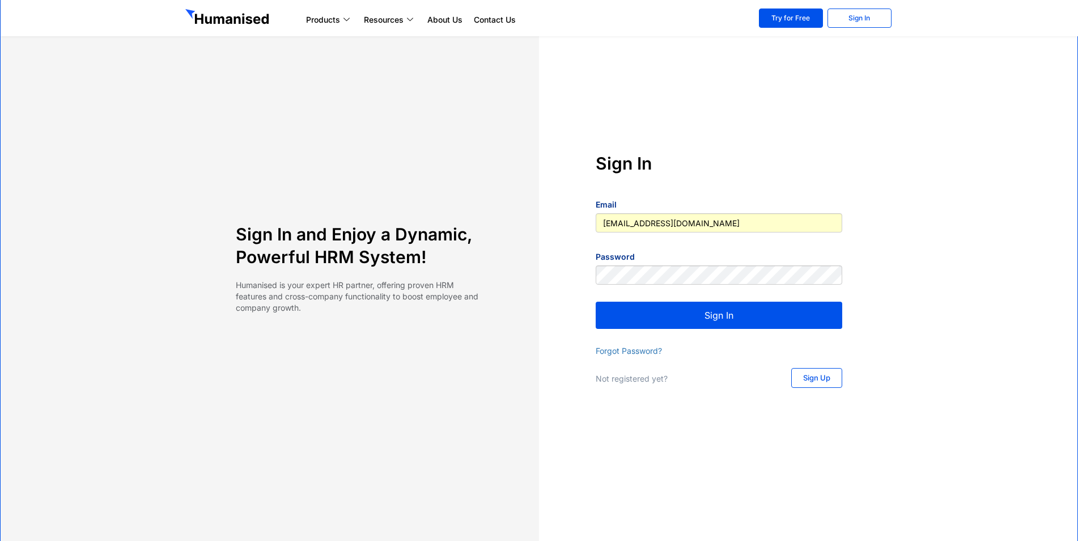
click at [763, 324] on button "Sign In" at bounding box center [719, 314] width 246 height 27
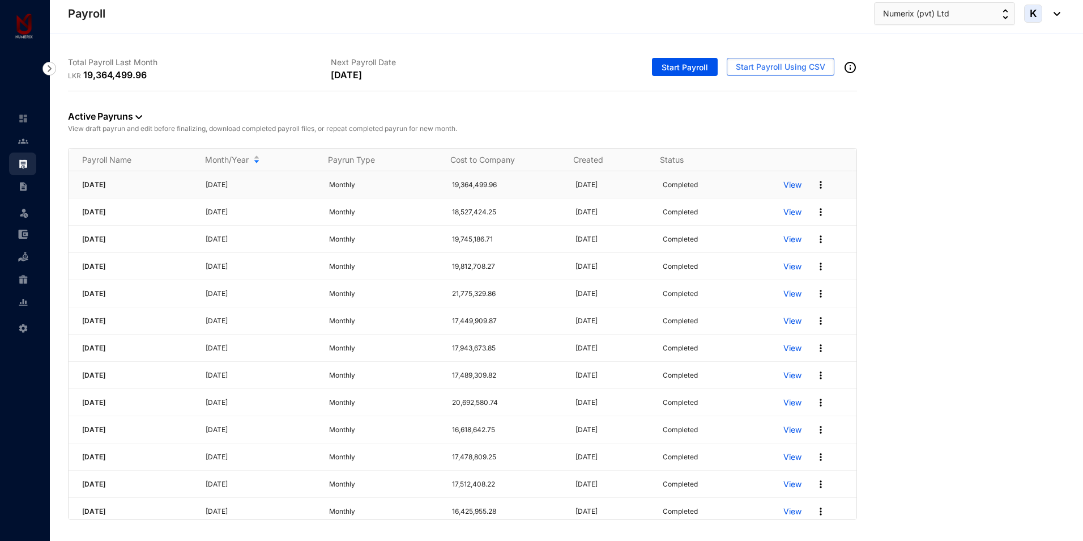
click at [784, 186] on p "View" at bounding box center [793, 184] width 18 height 11
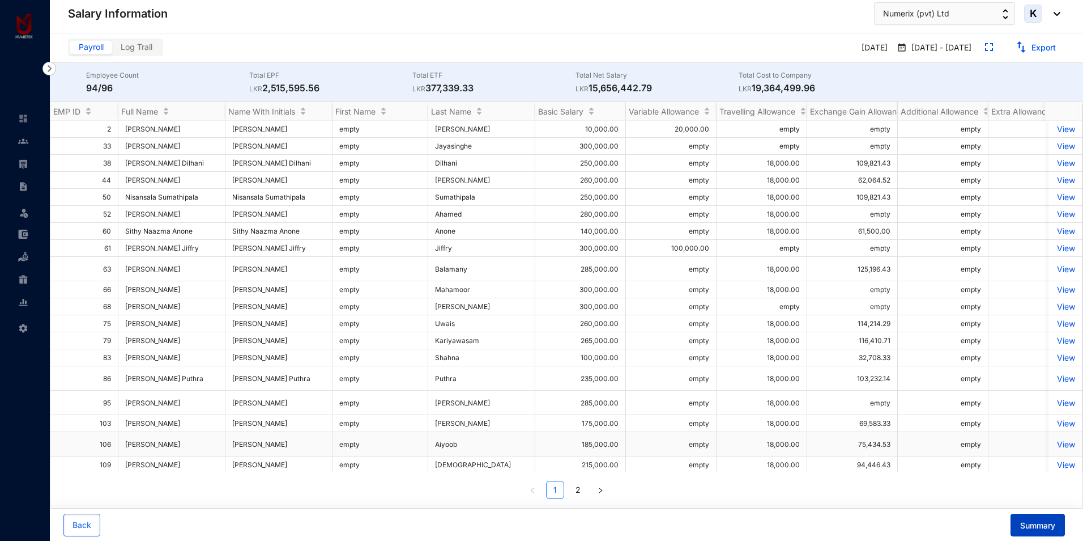
click at [1034, 530] on span "Summary" at bounding box center [1038, 525] width 35 height 11
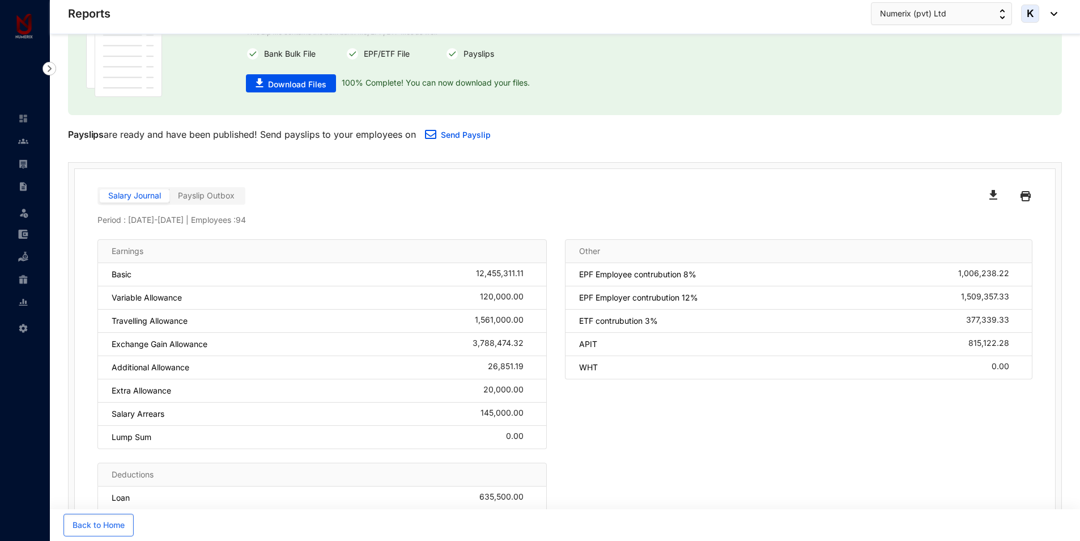
click at [209, 195] on span "Payslip Outbox" at bounding box center [206, 195] width 57 height 10
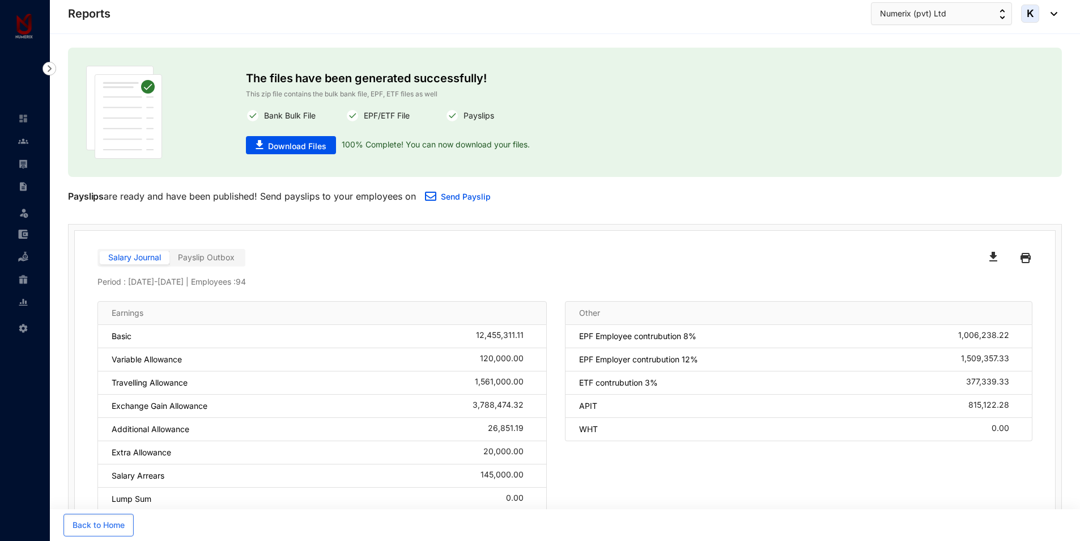
click at [534, 250] on div "Salary Journal Payslip Outbox" at bounding box center [330, 258] width 467 height 18
click at [198, 257] on span "Payslip Outbox" at bounding box center [206, 257] width 57 height 10
click at [144, 261] on span "Salary Journal" at bounding box center [134, 257] width 53 height 10
click at [100, 260] on input "Salary Journal" at bounding box center [100, 260] width 0 height 0
click at [200, 259] on span "Payslip Outbox" at bounding box center [206, 257] width 57 height 10
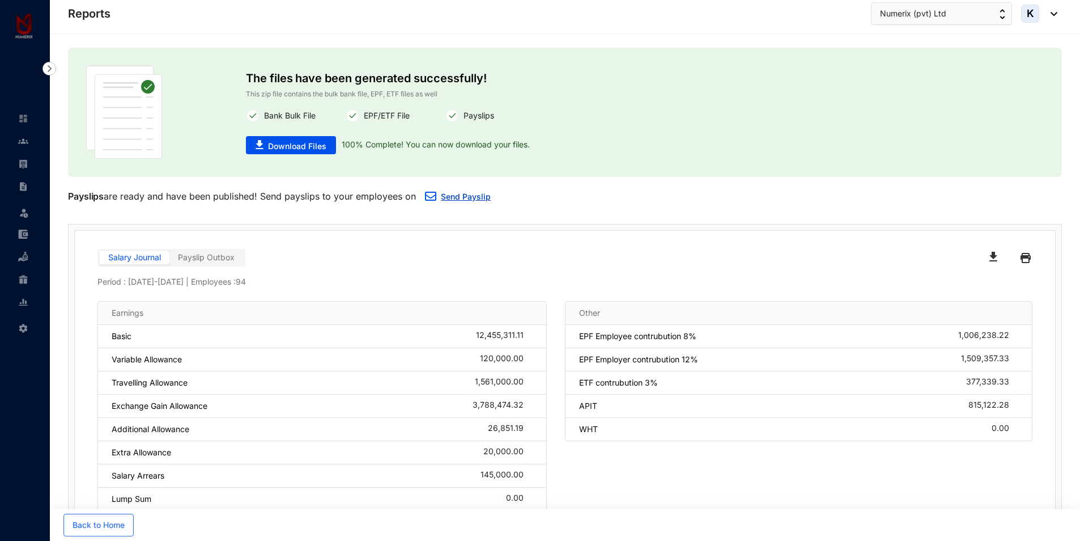
click at [445, 194] on link "Send Payslip" at bounding box center [466, 197] width 50 height 10
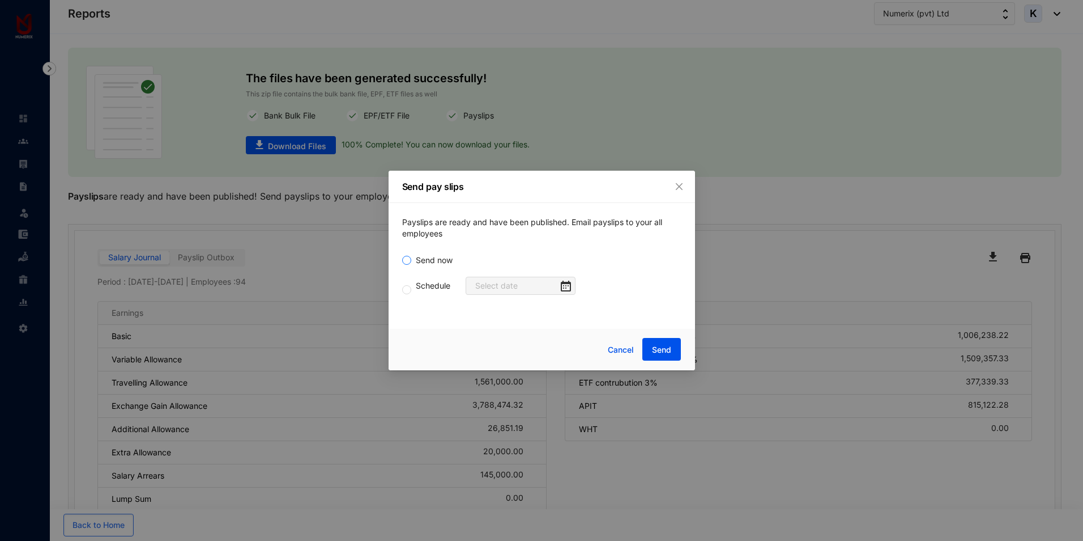
click at [406, 260] on input "Send now" at bounding box center [406, 260] width 9 height 9
radio input "true"
click at [665, 348] on span "Send" at bounding box center [661, 349] width 19 height 11
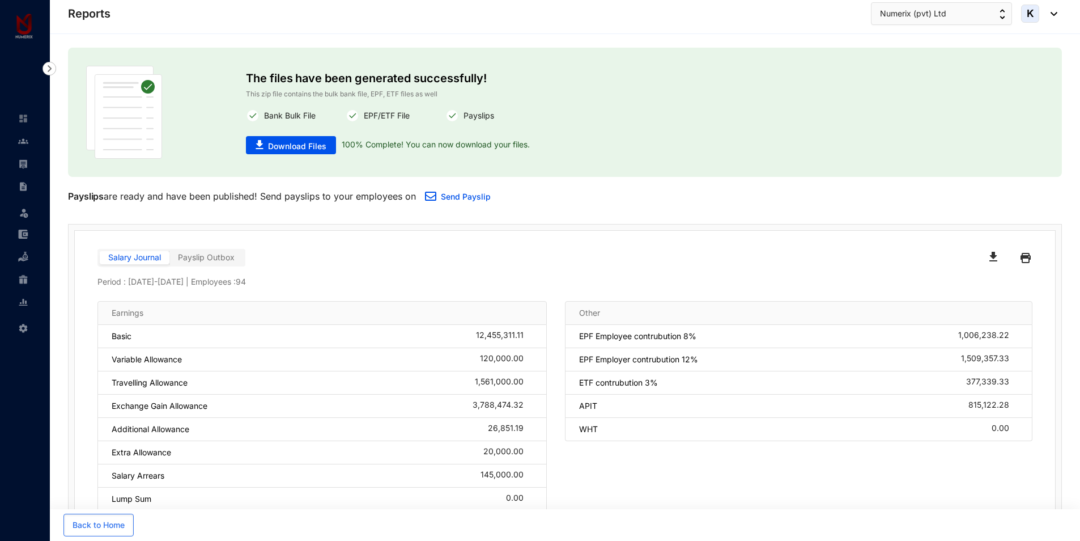
click at [217, 257] on span "Payslip Outbox" at bounding box center [206, 257] width 57 height 10
click at [433, 234] on div "Salary Journal Payslip Outbox Period : August 01 - August 31 | Employees : 94 E…" at bounding box center [565, 465] width 980 height 468
click at [51, 69] on img at bounding box center [49, 69] width 14 height 14
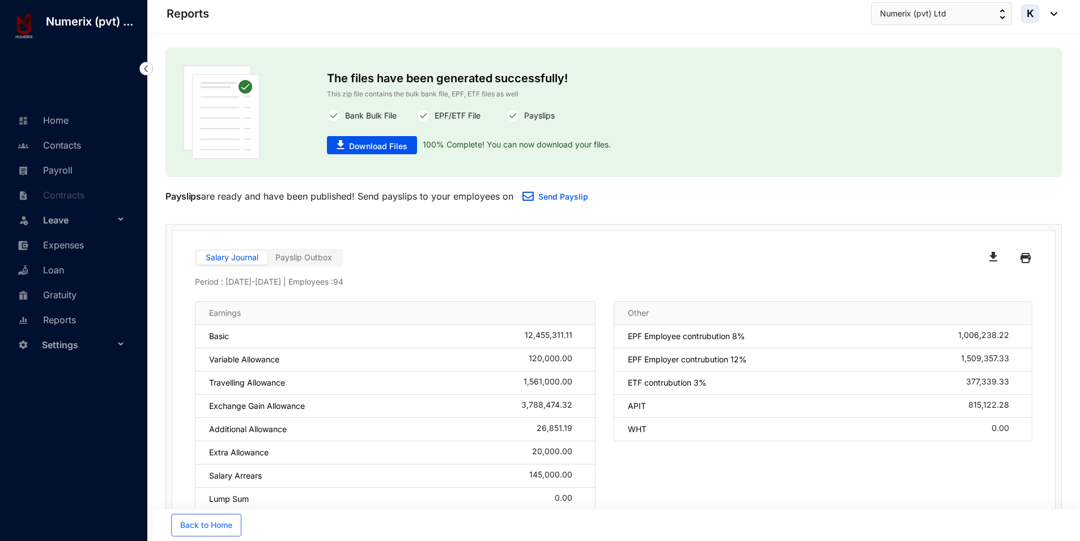
click at [1028, 17] on span "K" at bounding box center [1030, 13] width 7 height 10
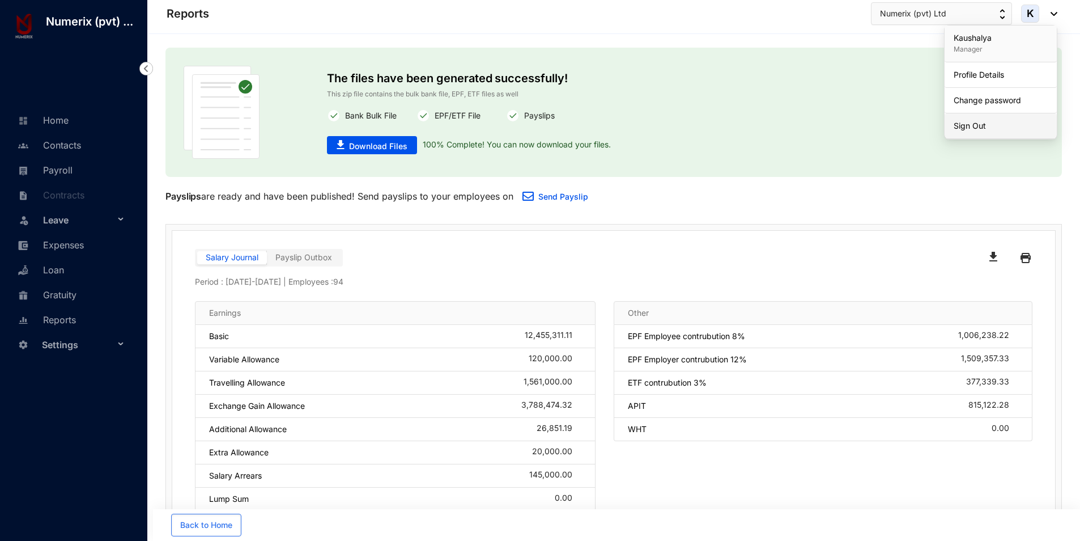
click at [967, 121] on link "Sign Out" at bounding box center [1001, 125] width 94 height 11
